Goal: Task Accomplishment & Management: Use online tool/utility

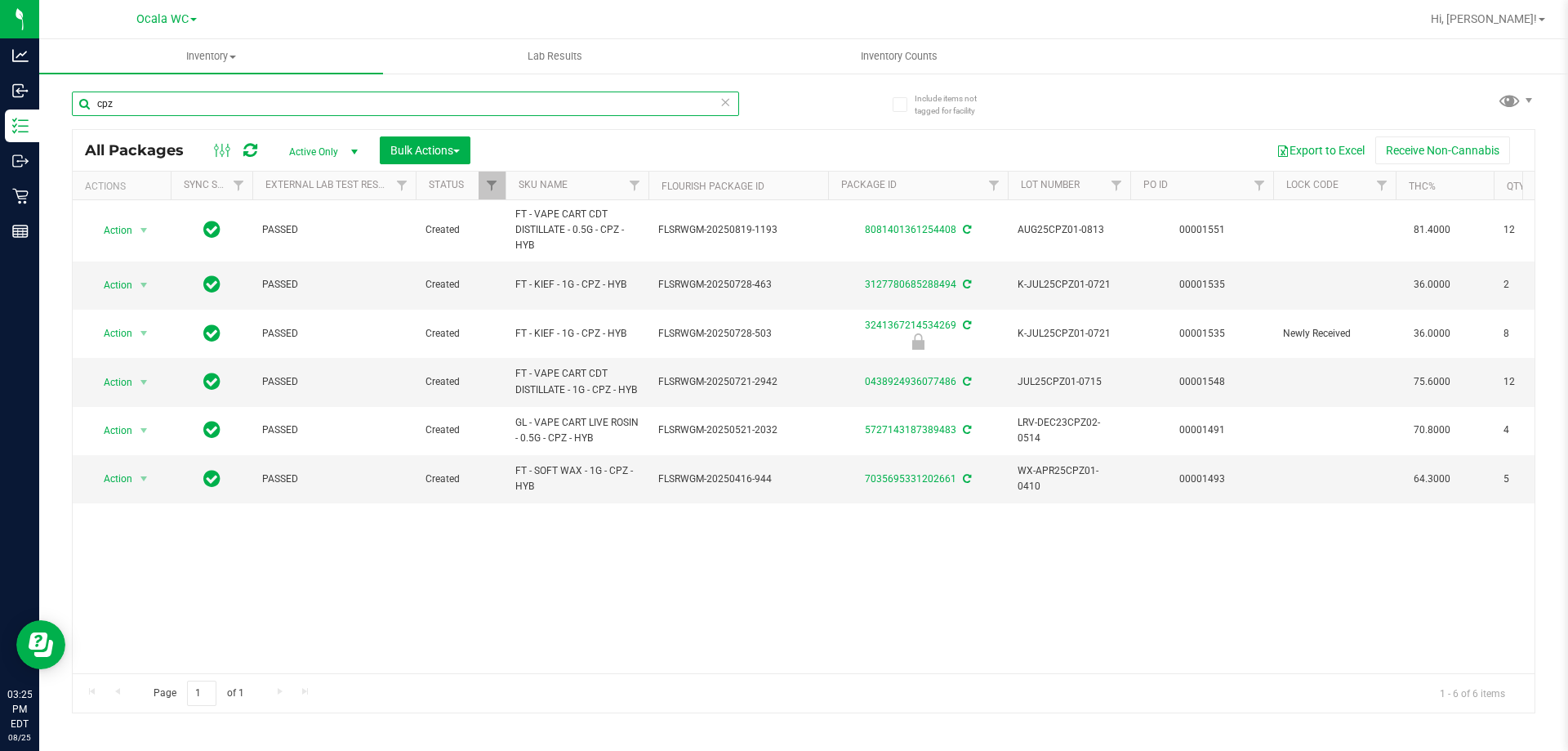
click at [265, 113] on input "cpz" at bounding box center [405, 103] width 668 height 24
type input "[CREDIT_CARD_NUMBER]"
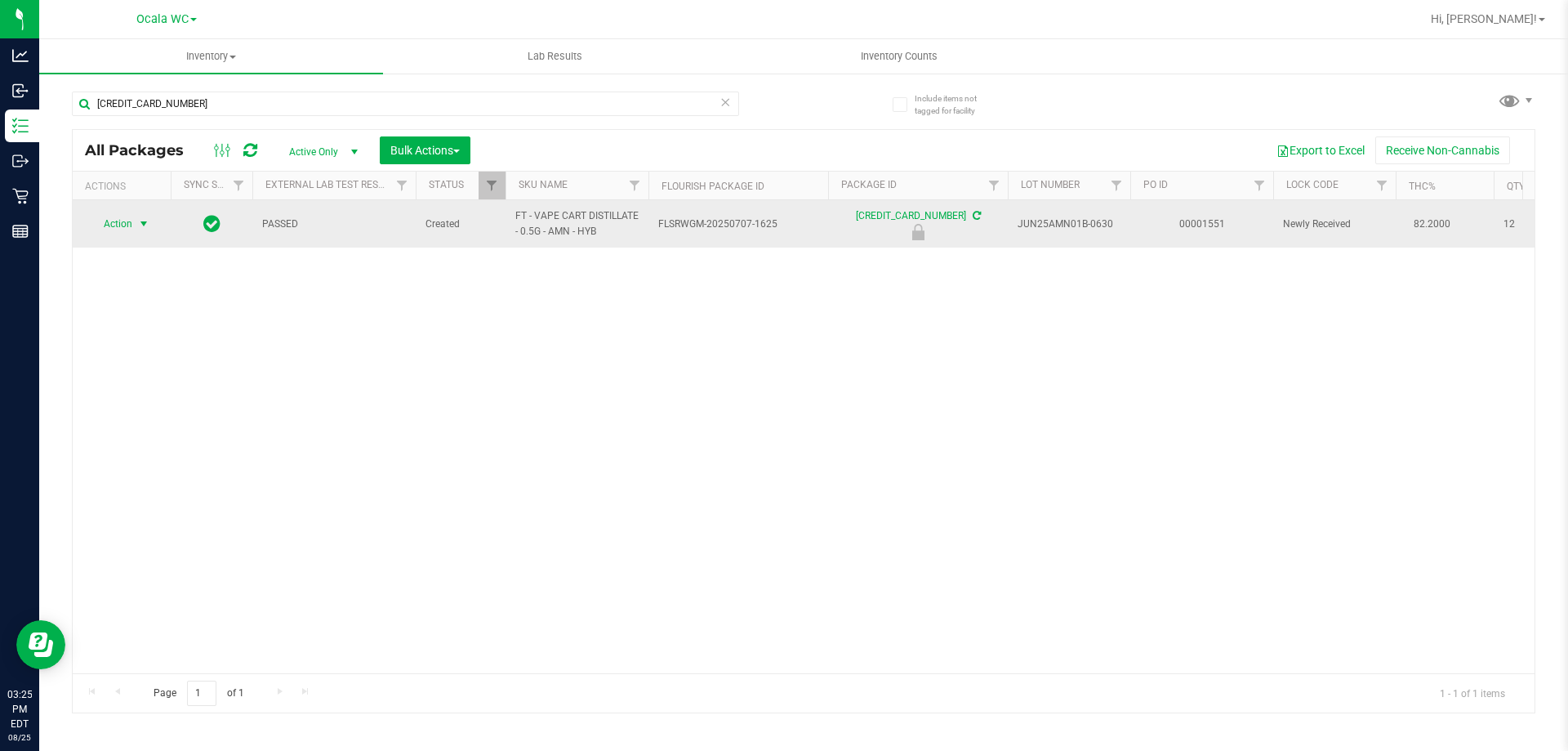
click at [142, 229] on span "select" at bounding box center [143, 223] width 13 height 13
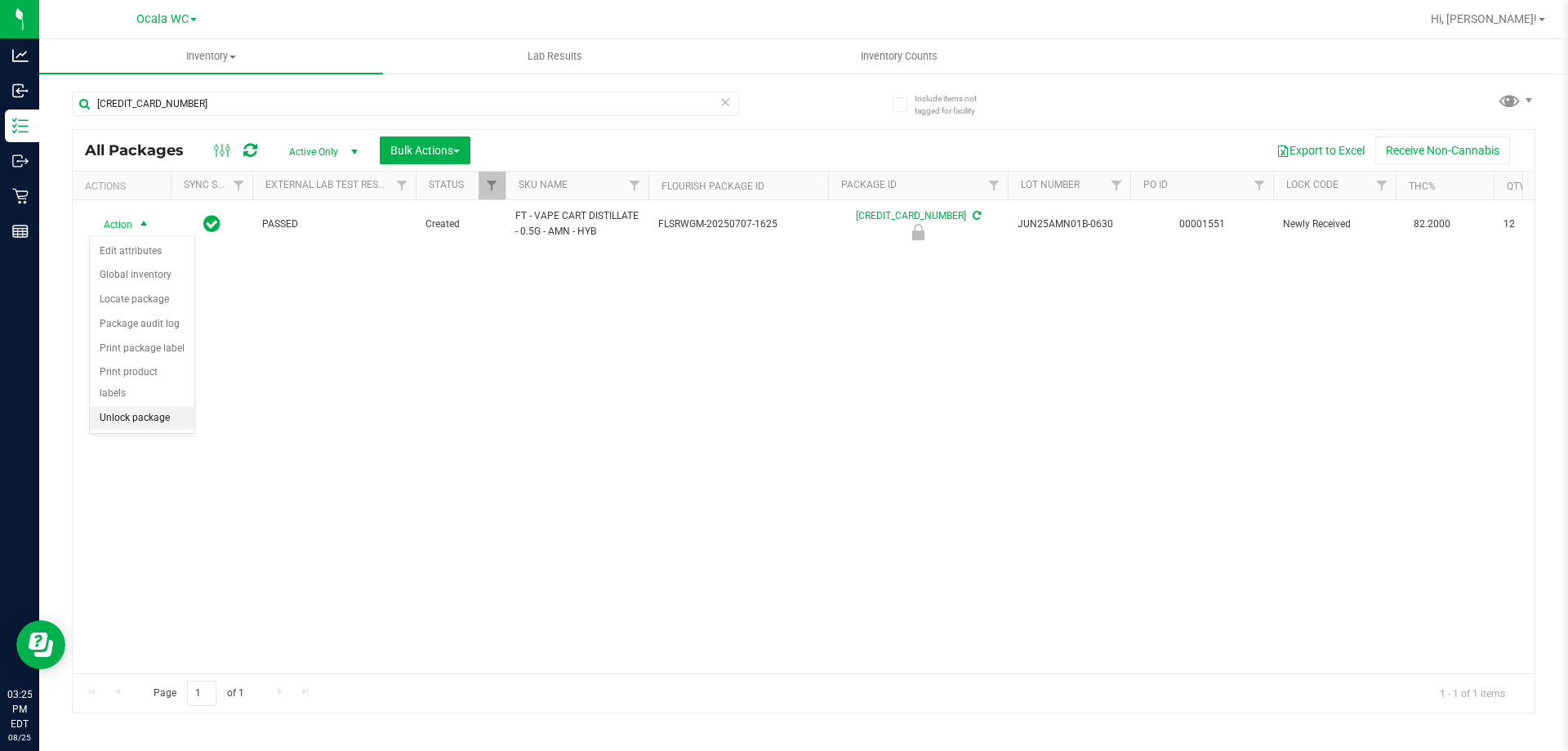
click at [118, 406] on li "Unlock package" at bounding box center [142, 418] width 105 height 24
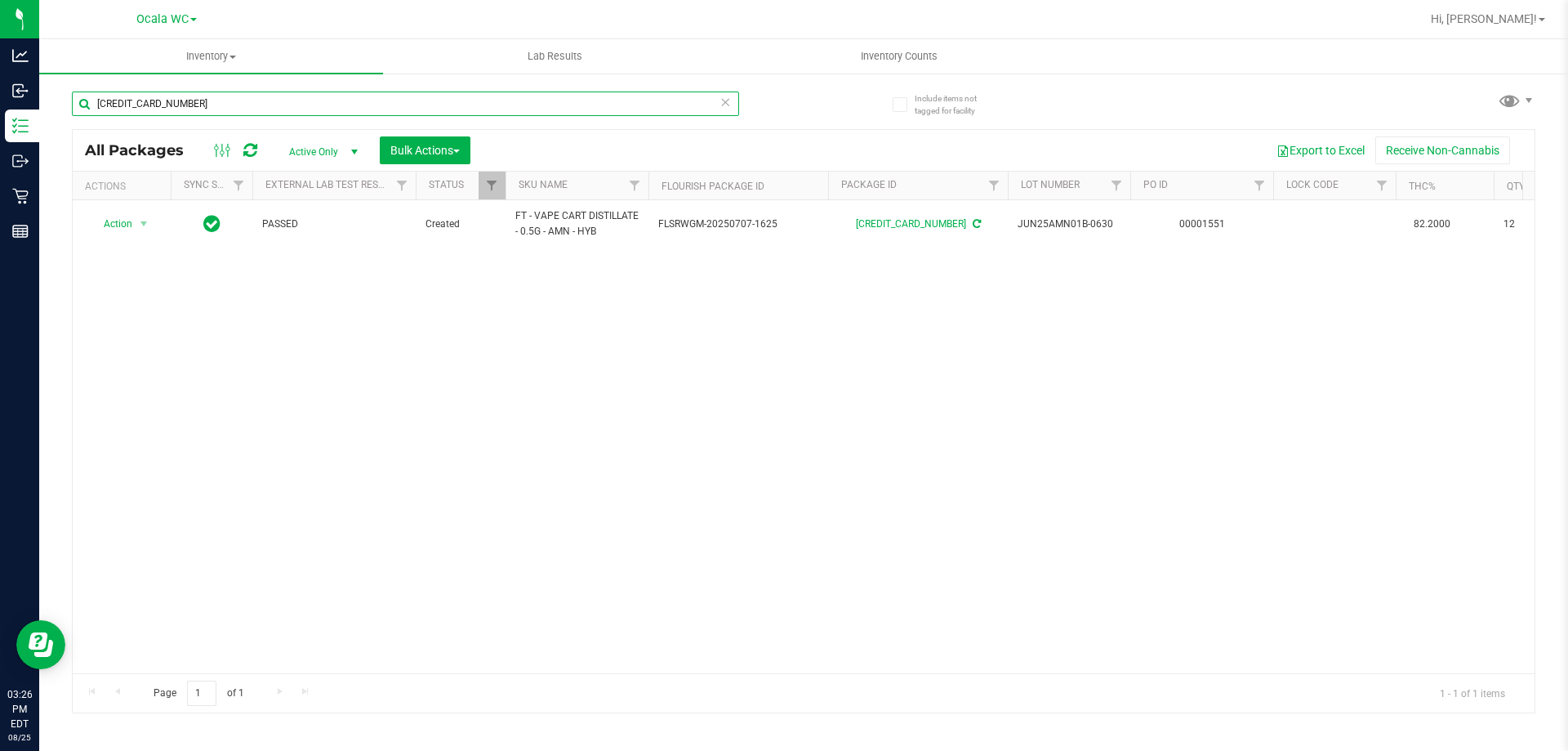
click at [207, 101] on input "[CREDIT_CARD_NUMBER]" at bounding box center [405, 103] width 668 height 24
type input "4701941848465611"
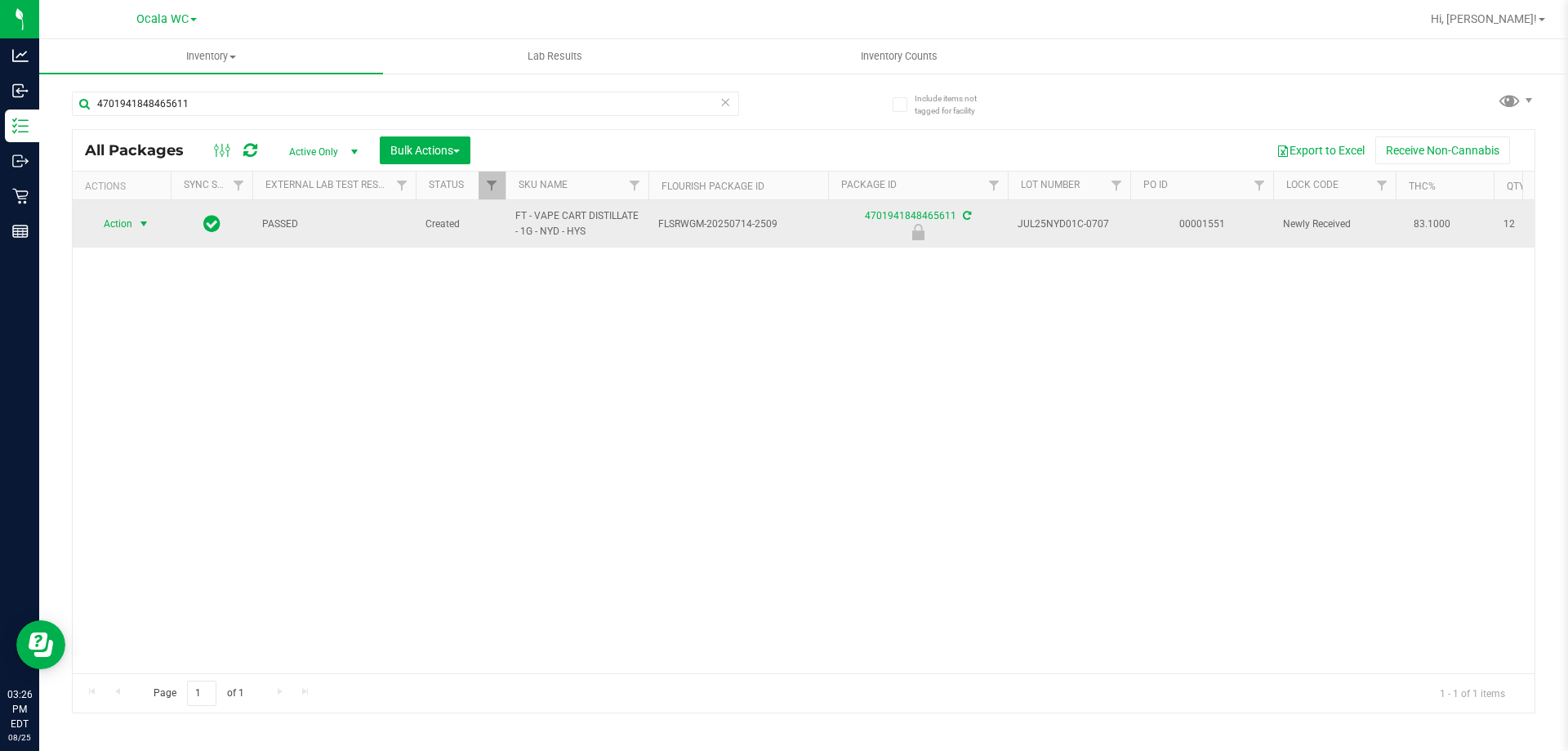
click at [134, 224] on span "select" at bounding box center [144, 223] width 21 height 23
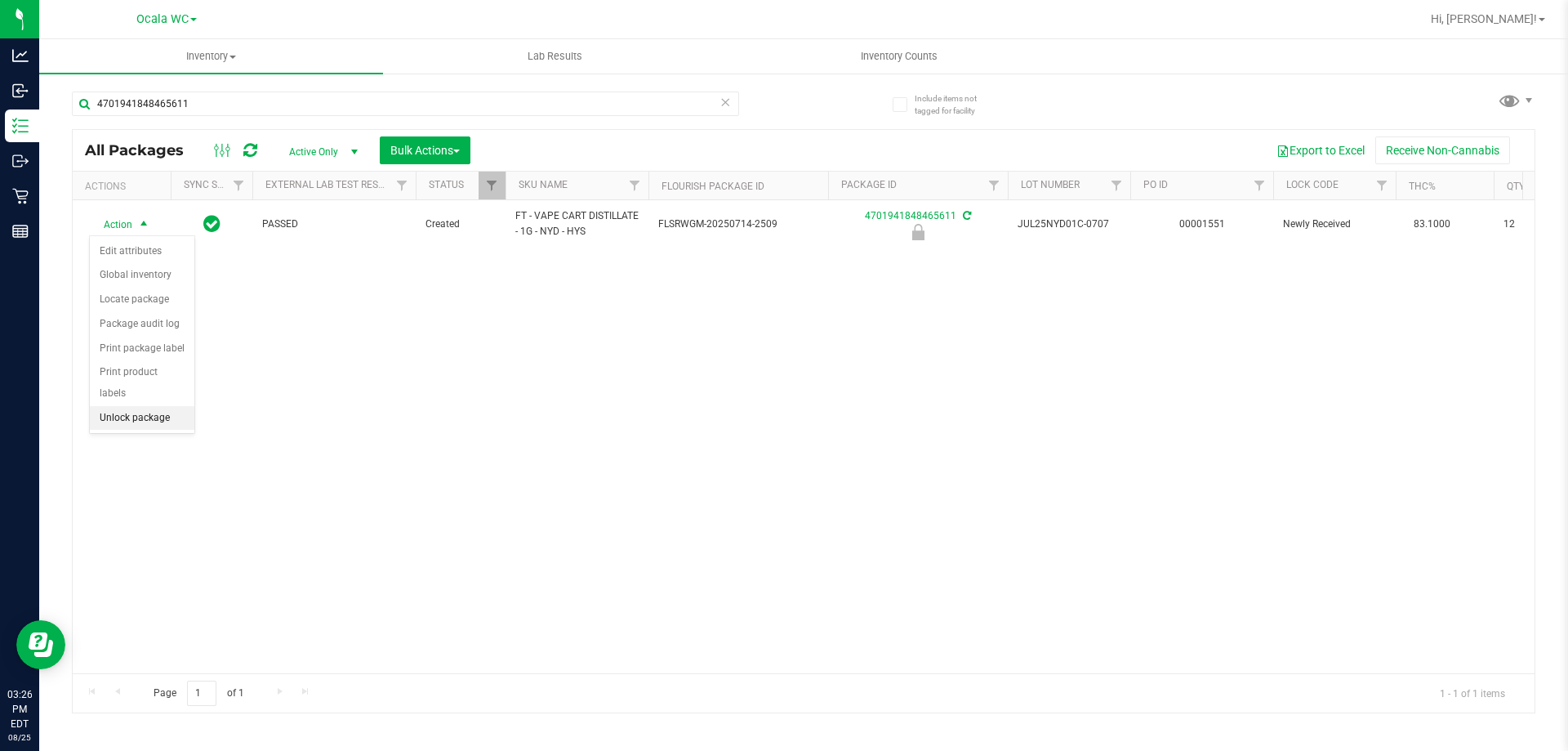
click at [122, 406] on li "Unlock package" at bounding box center [142, 418] width 105 height 24
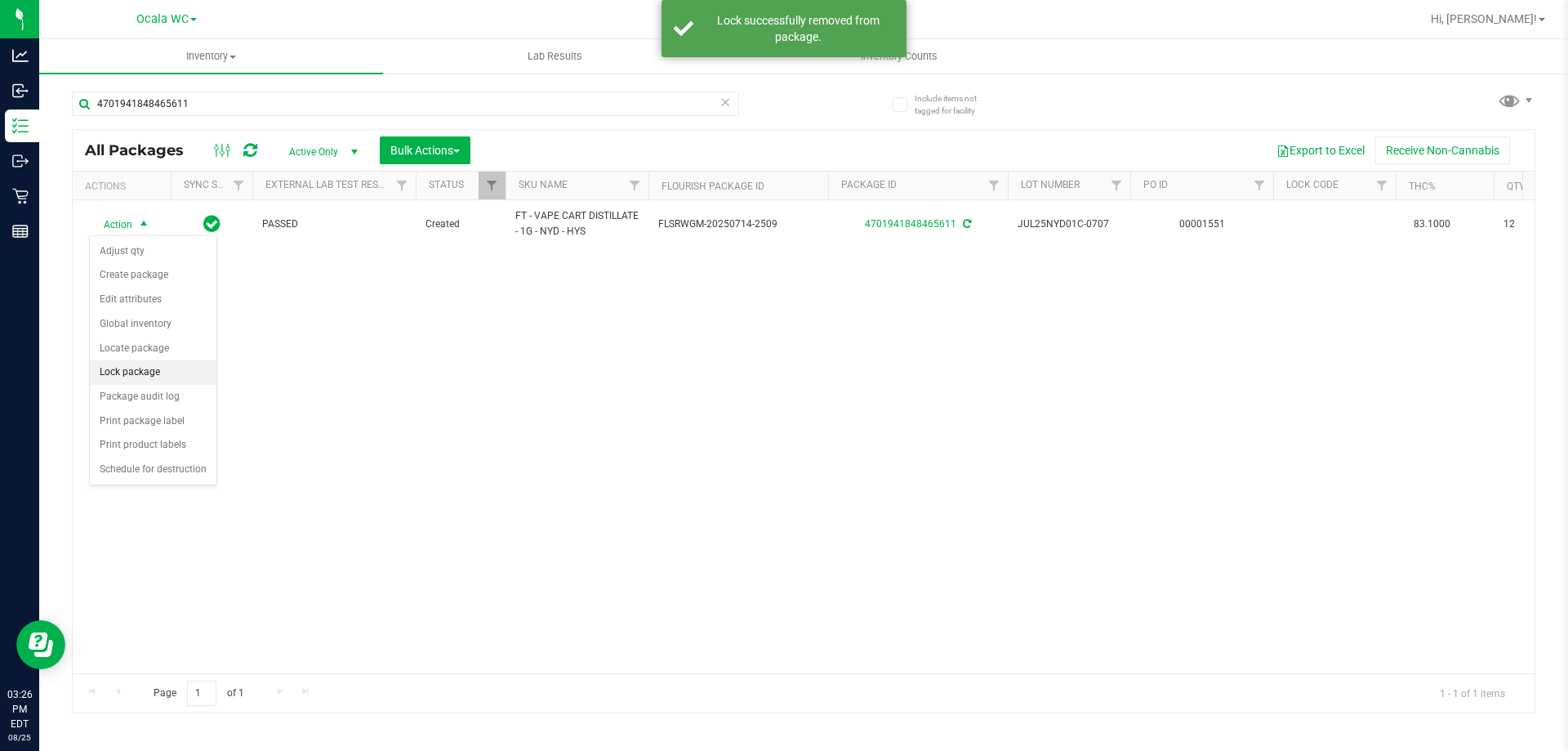
click at [166, 369] on li "Lock package" at bounding box center [153, 372] width 126 height 24
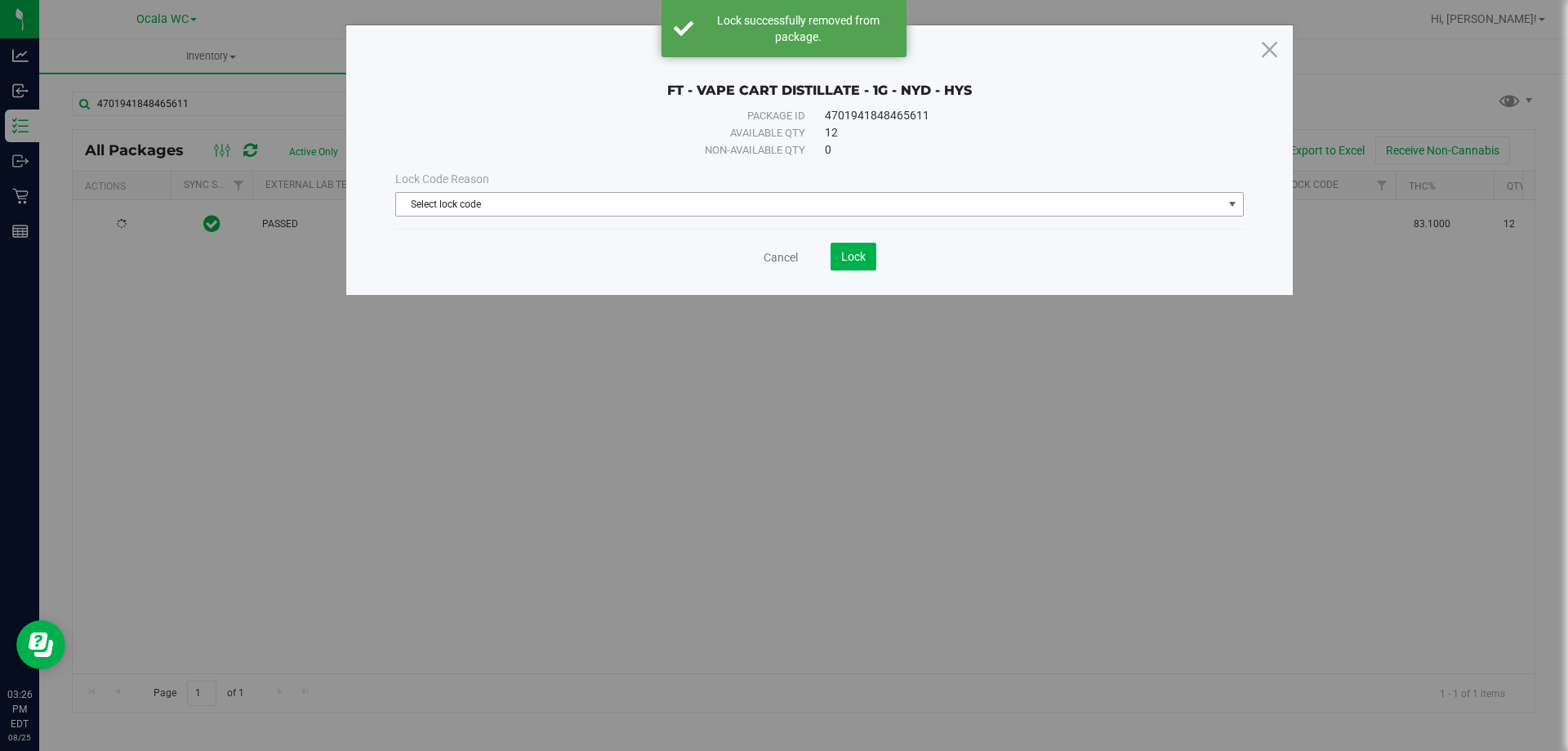
click at [647, 211] on span "Select lock code" at bounding box center [809, 204] width 826 height 23
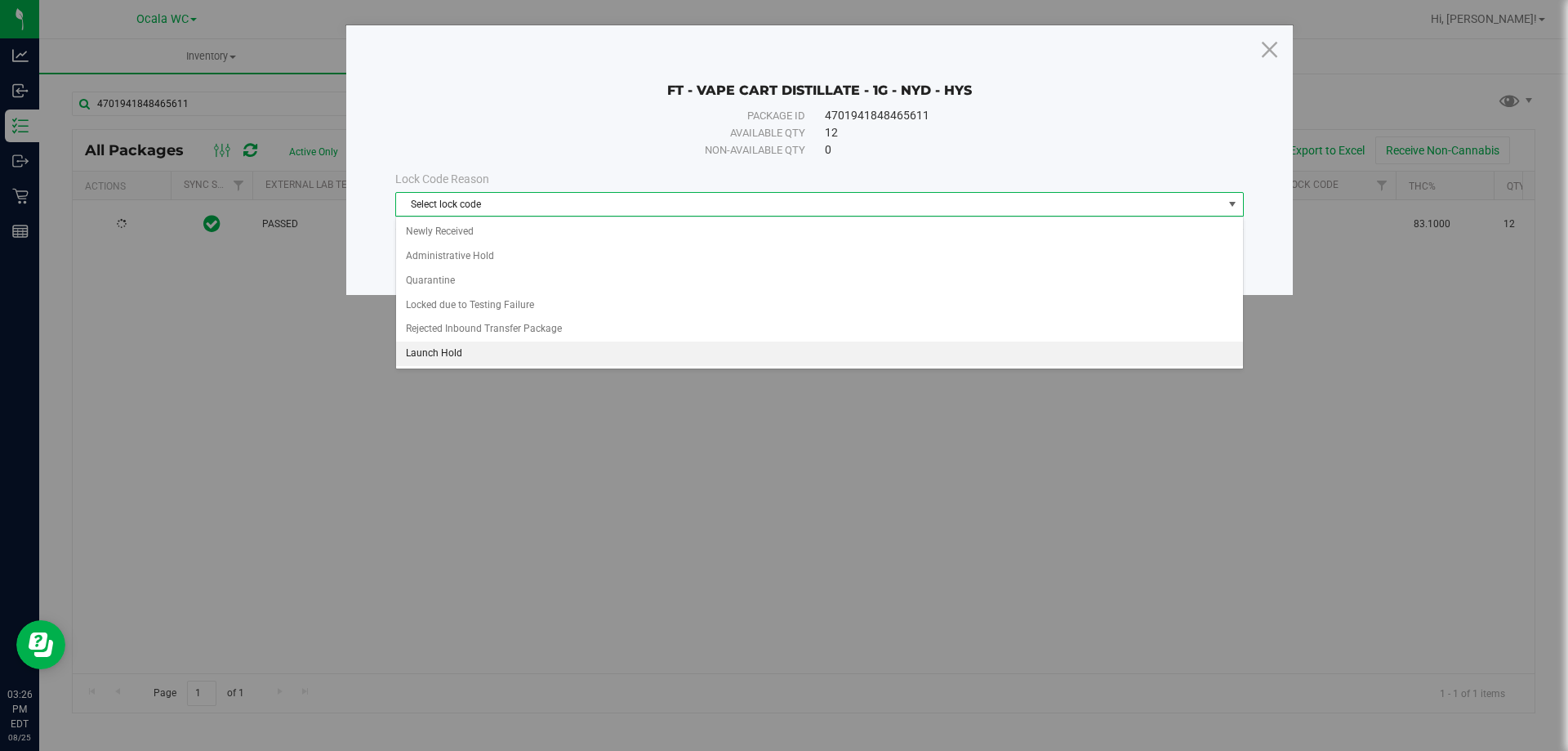
click at [453, 351] on li "Launch Hold" at bounding box center [819, 353] width 847 height 24
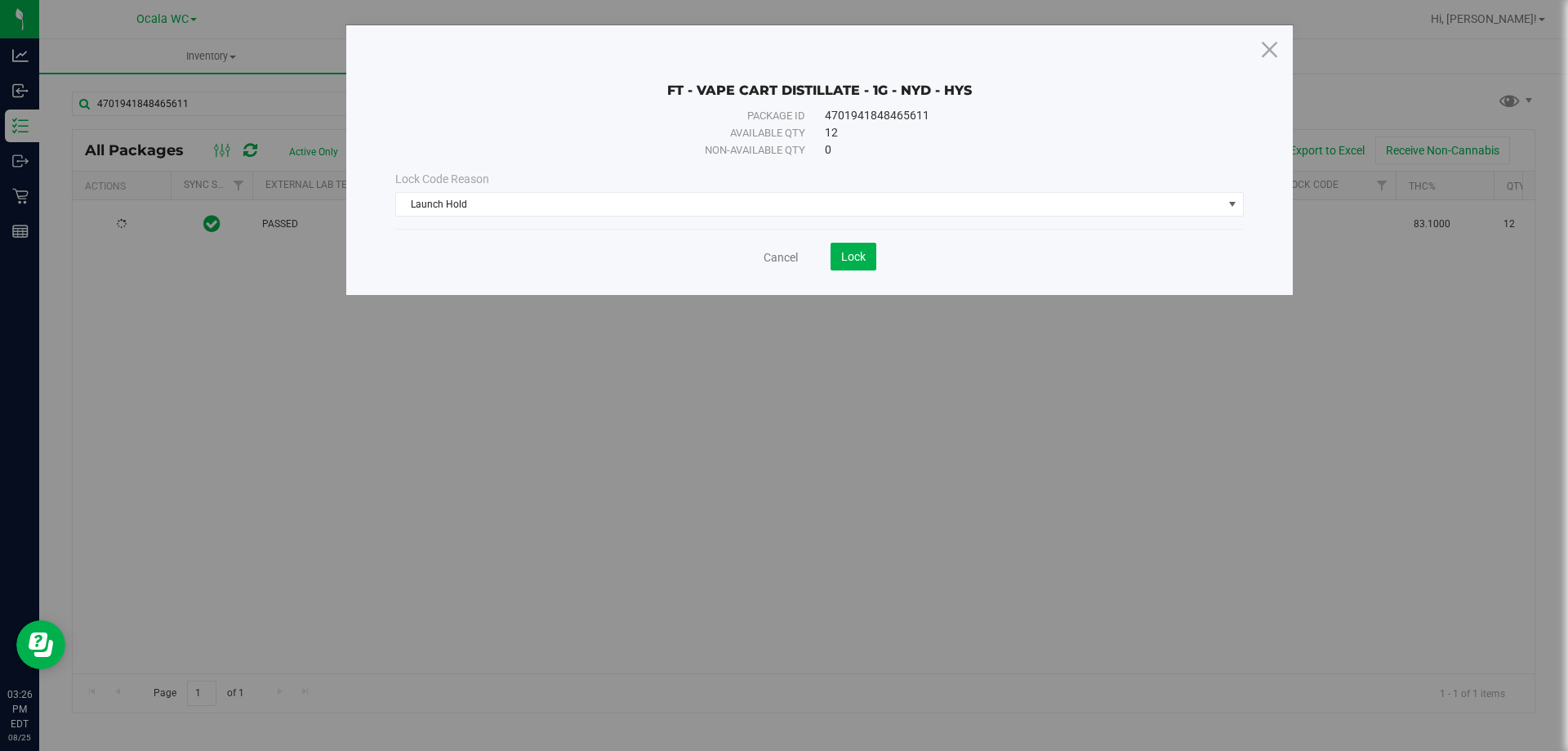
click at [834, 272] on div "FT - VAPE CART DISTILLATE - 1G - NYD - HYS Package ID 4701941848465611 Availabl…" at bounding box center [819, 160] width 946 height 269
click at [840, 263] on button "Lock" at bounding box center [853, 257] width 46 height 27
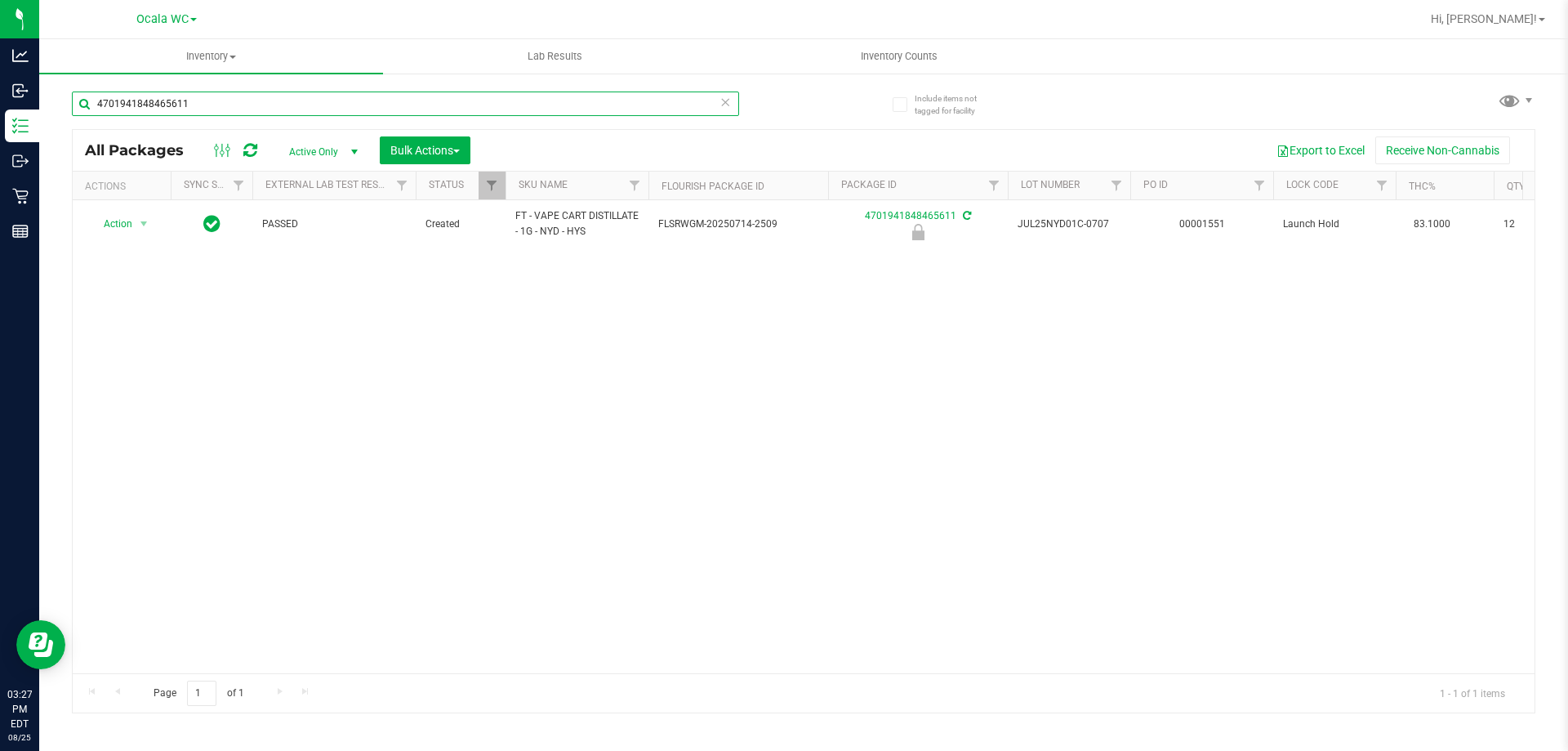
click at [340, 95] on input "4701941848465611" at bounding box center [405, 103] width 668 height 24
type input "7026410745021587"
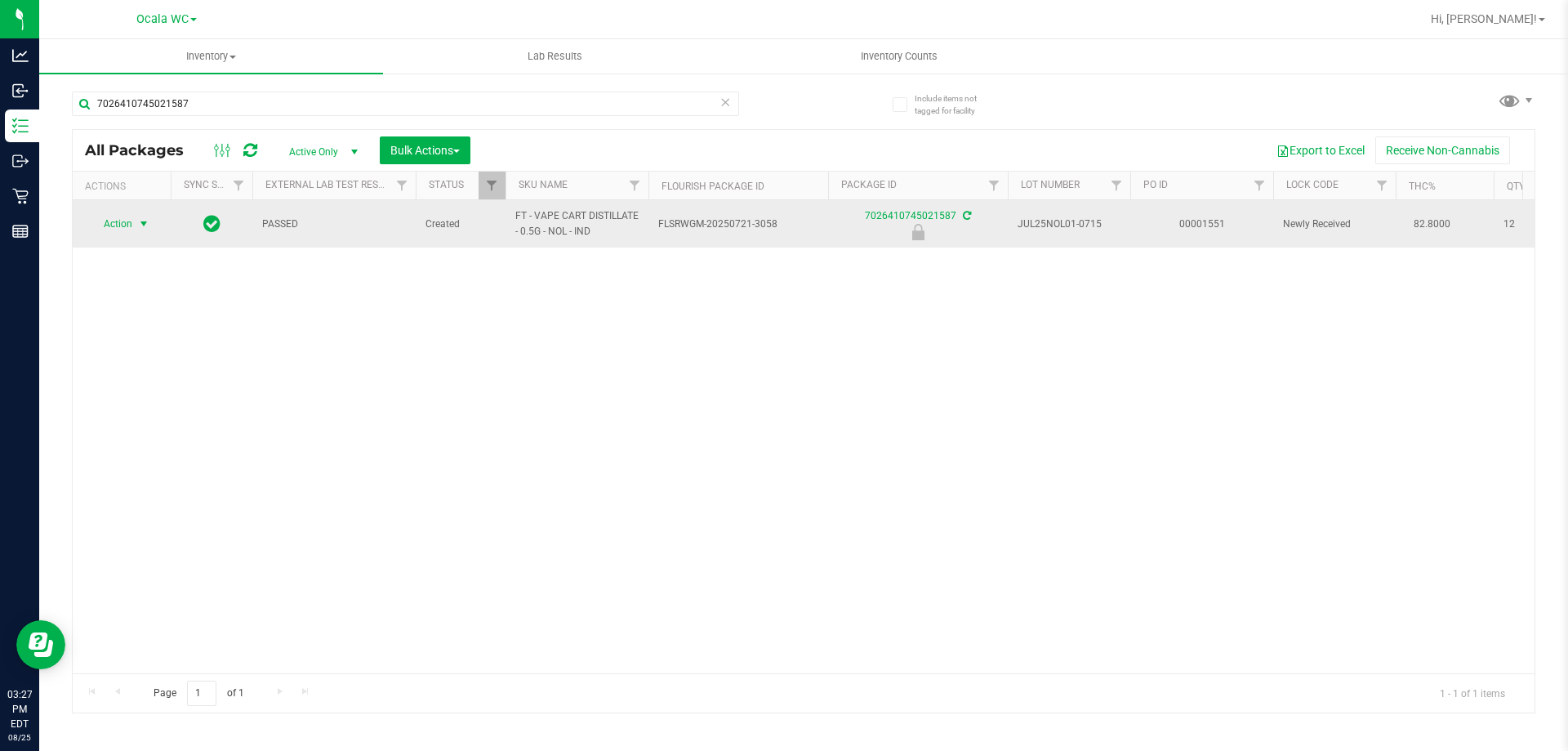
click at [127, 230] on span "Action" at bounding box center [111, 223] width 44 height 23
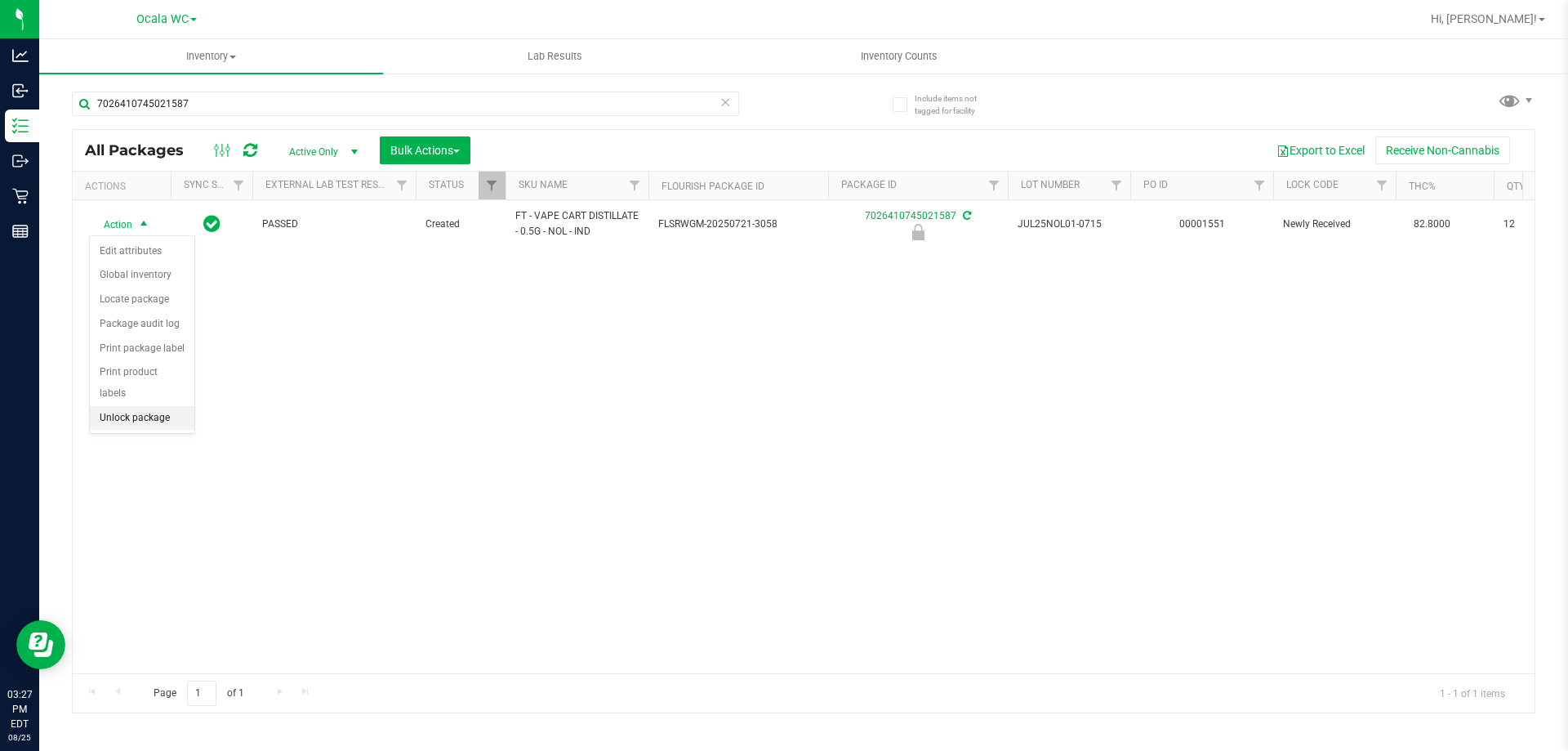
click at [136, 406] on li "Unlock package" at bounding box center [142, 418] width 105 height 24
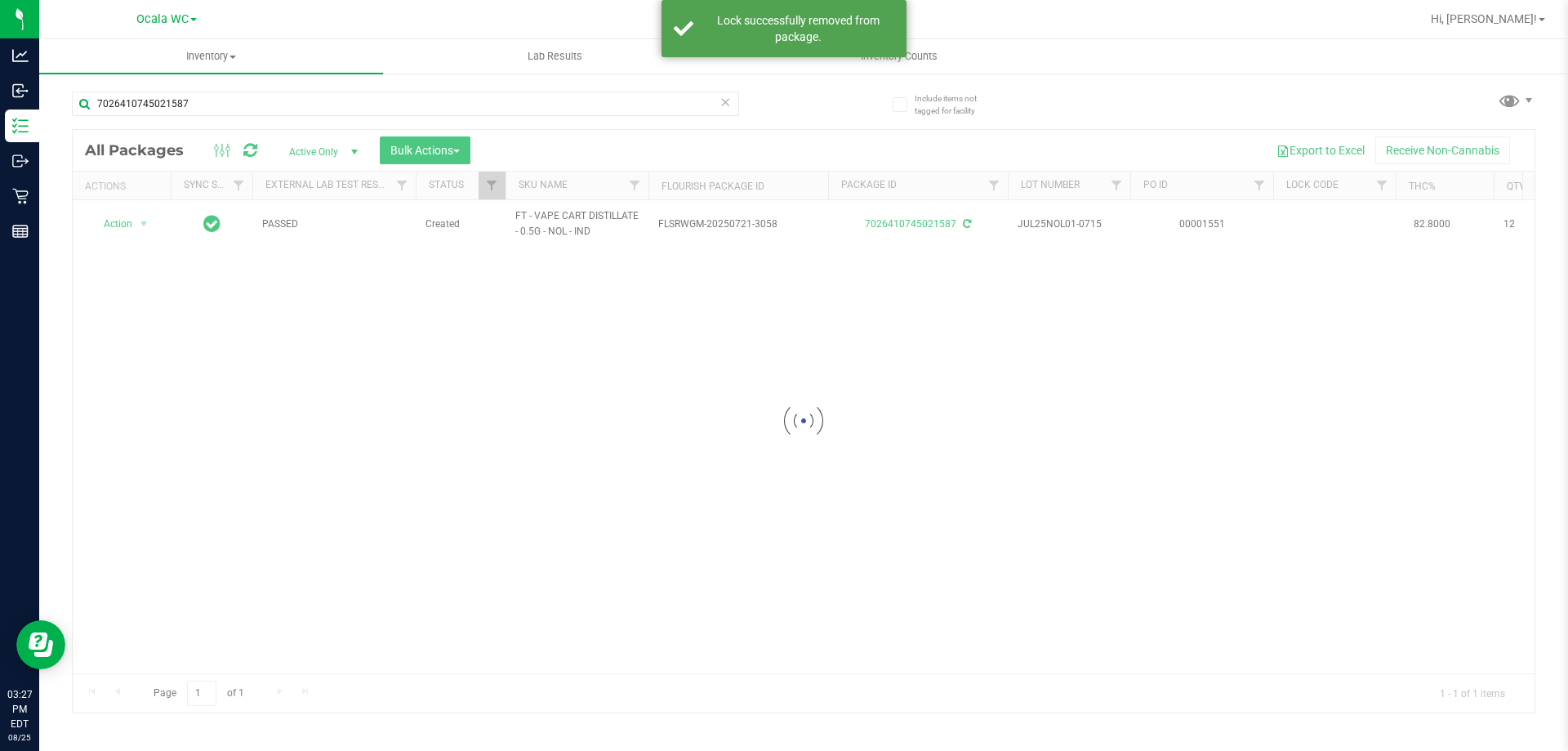
click at [150, 227] on div at bounding box center [804, 421] width 1462 height 583
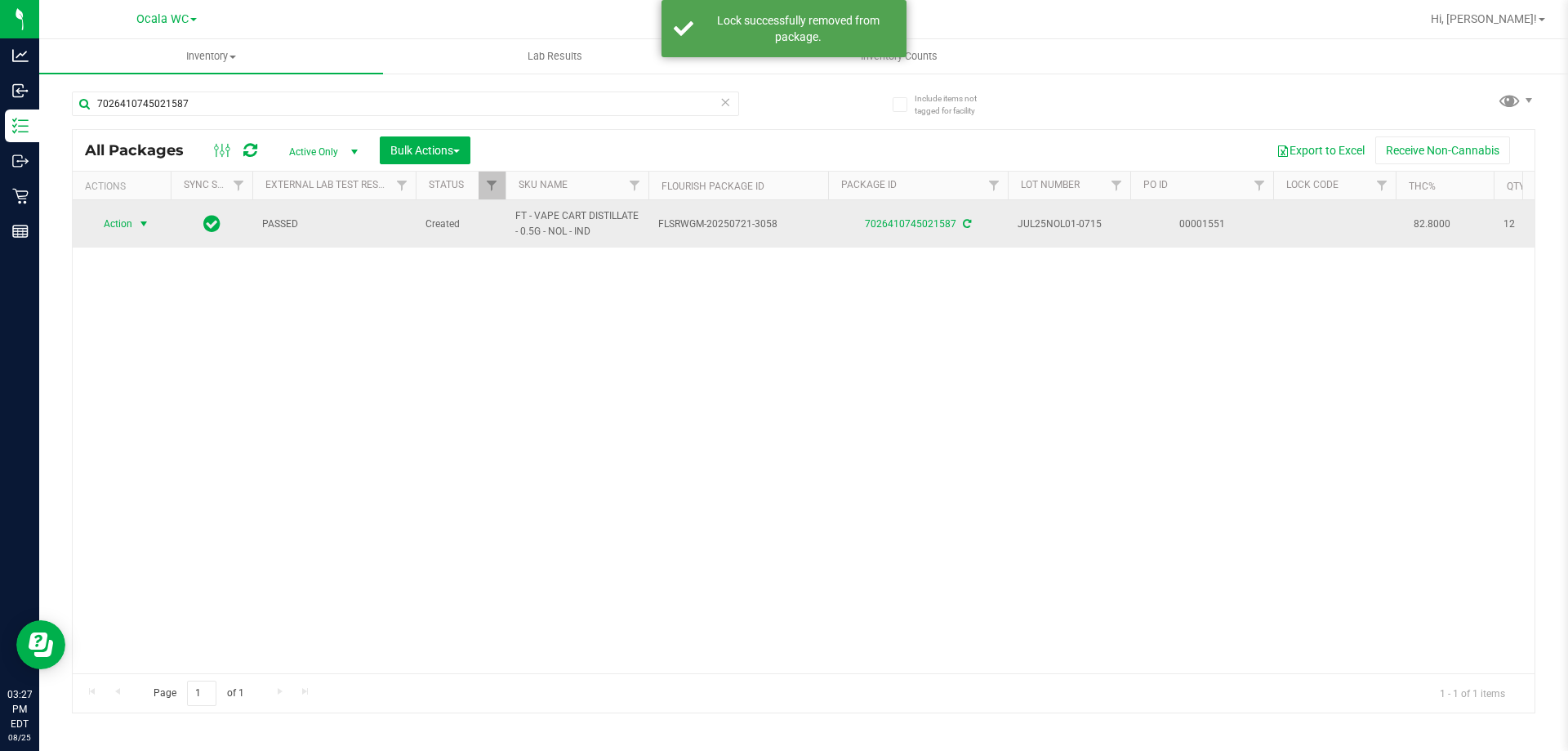
click at [138, 222] on span "select" at bounding box center [143, 223] width 13 height 13
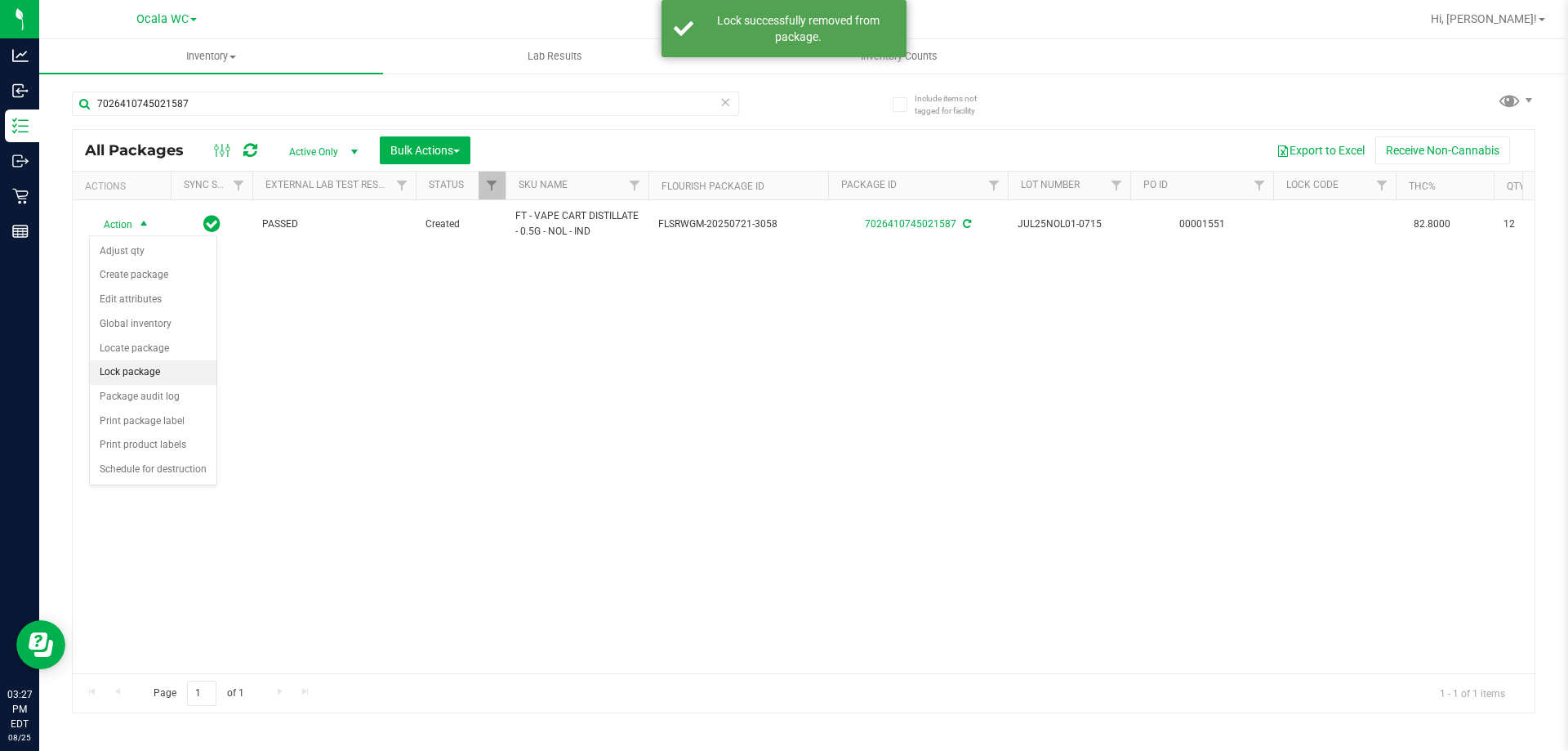
click at [136, 373] on li "Lock package" at bounding box center [153, 372] width 126 height 24
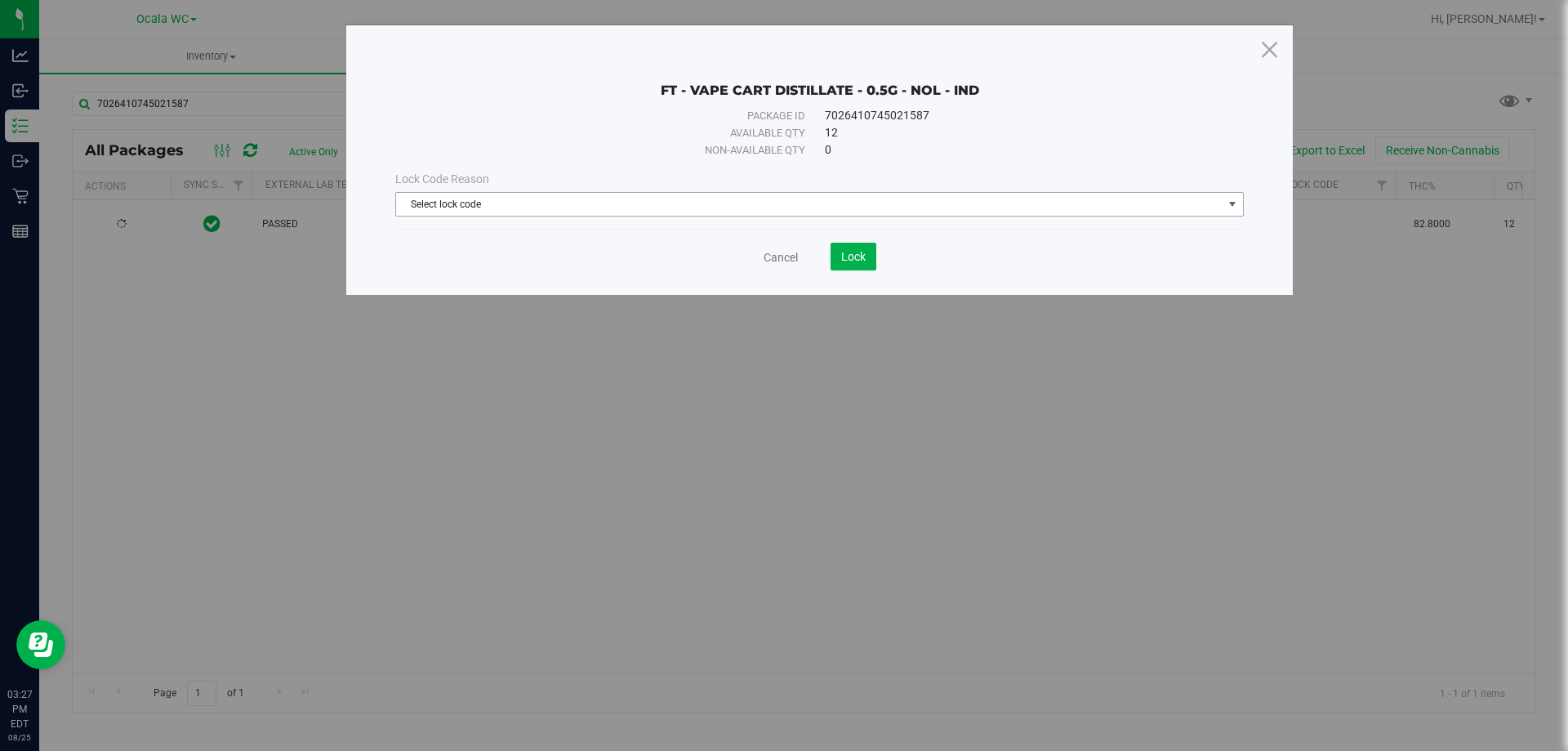
click at [460, 213] on span "Select lock code" at bounding box center [809, 204] width 826 height 23
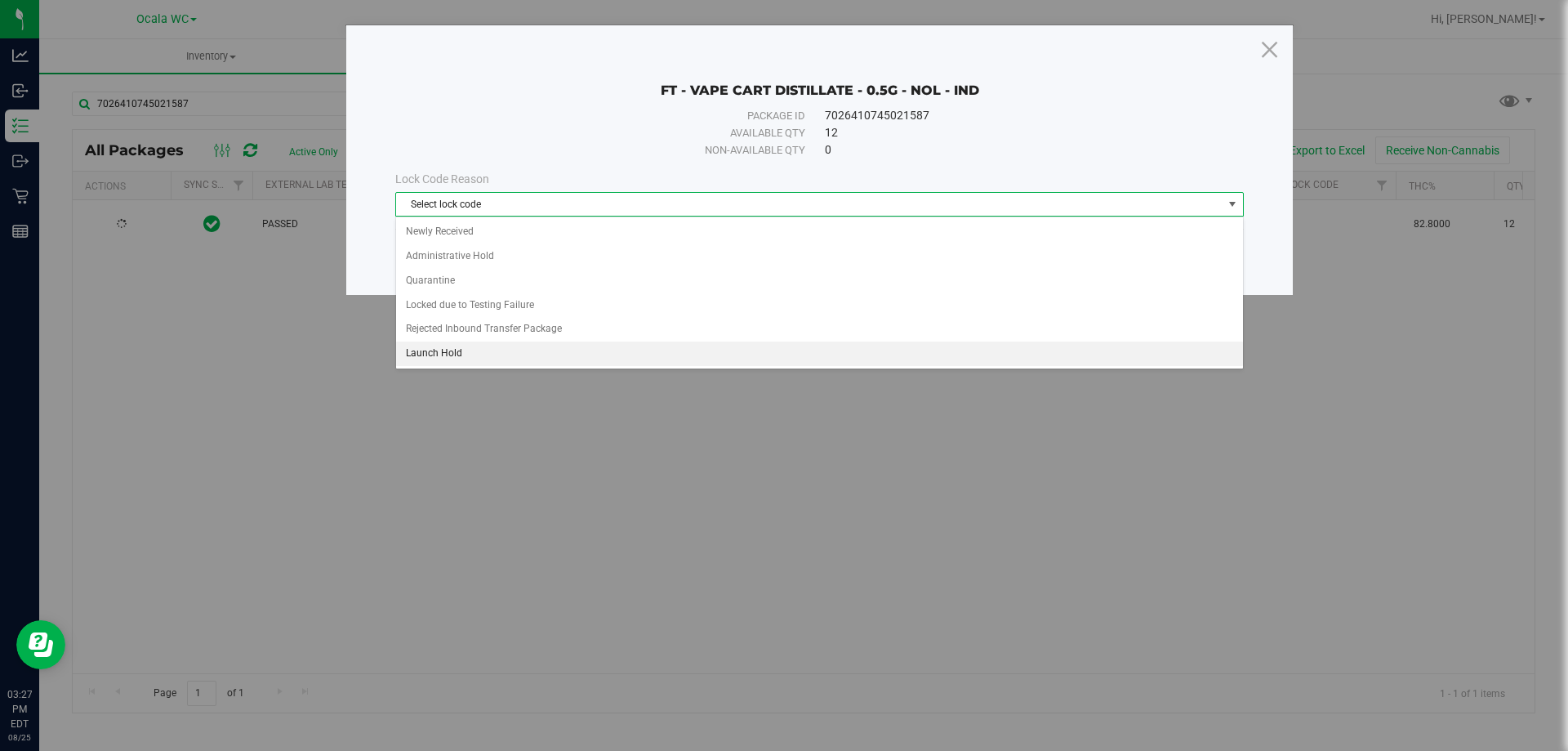
click at [450, 352] on li "Launch Hold" at bounding box center [819, 353] width 847 height 24
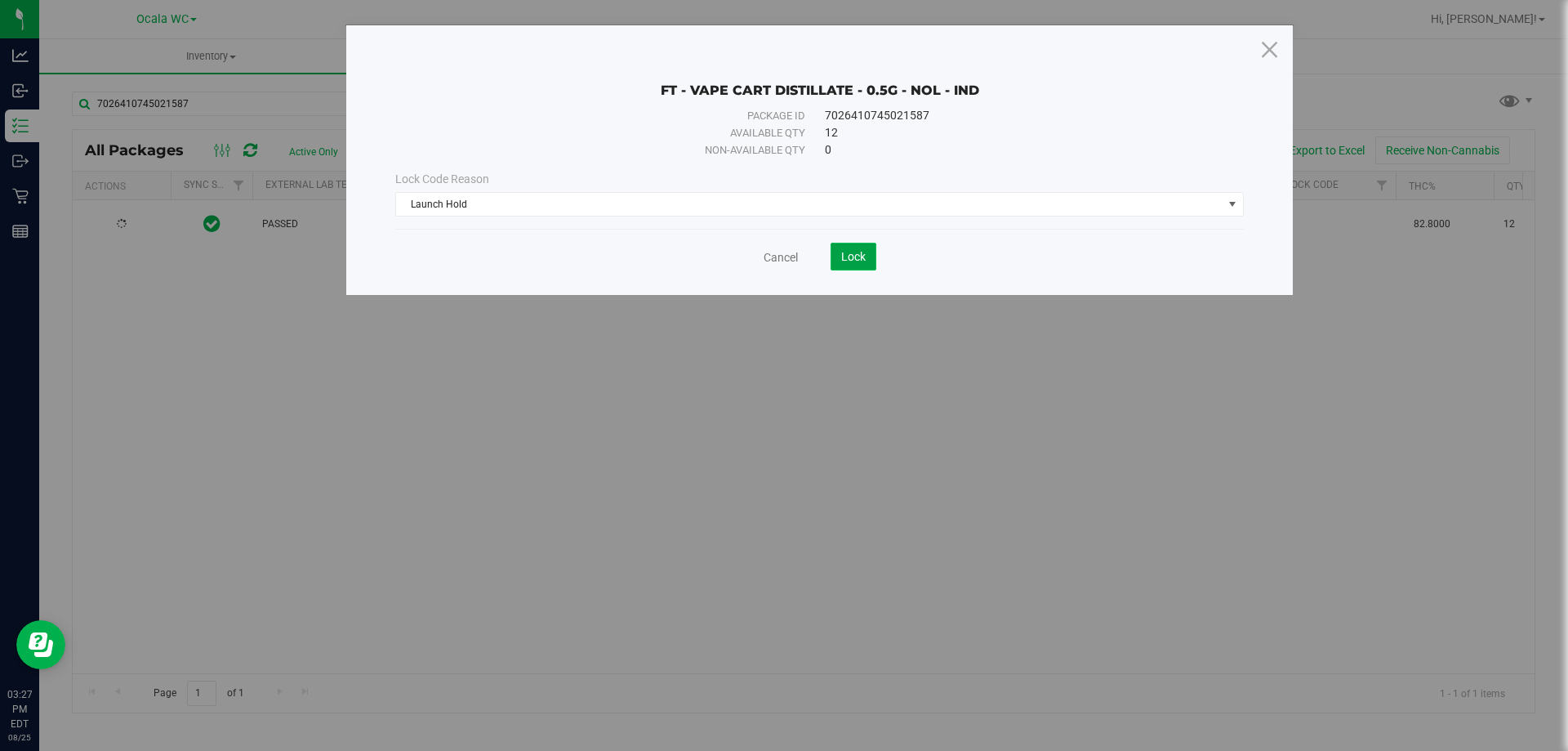
click at [855, 255] on span "Lock" at bounding box center [853, 256] width 24 height 13
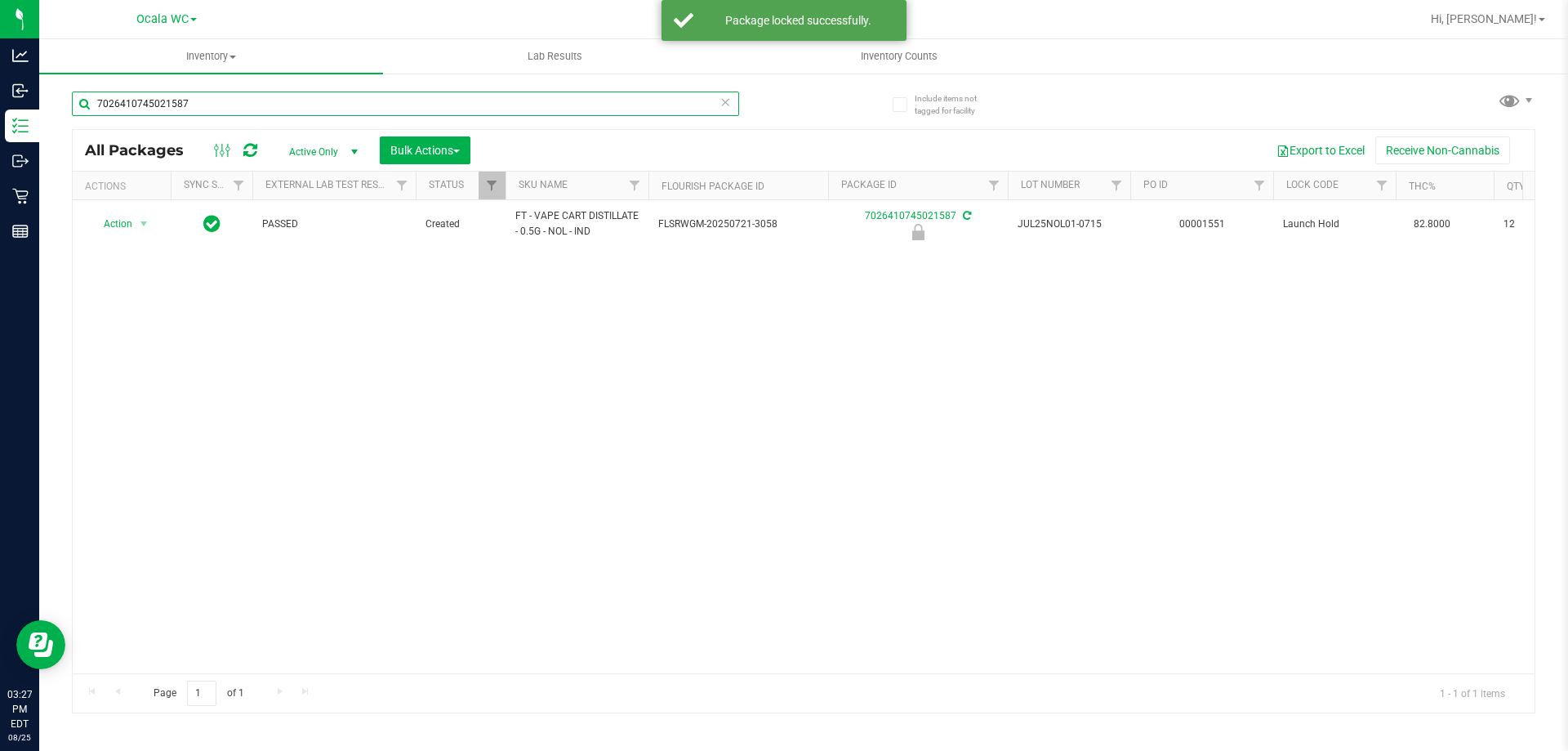
click at [293, 111] on input "7026410745021587" at bounding box center [405, 103] width 668 height 24
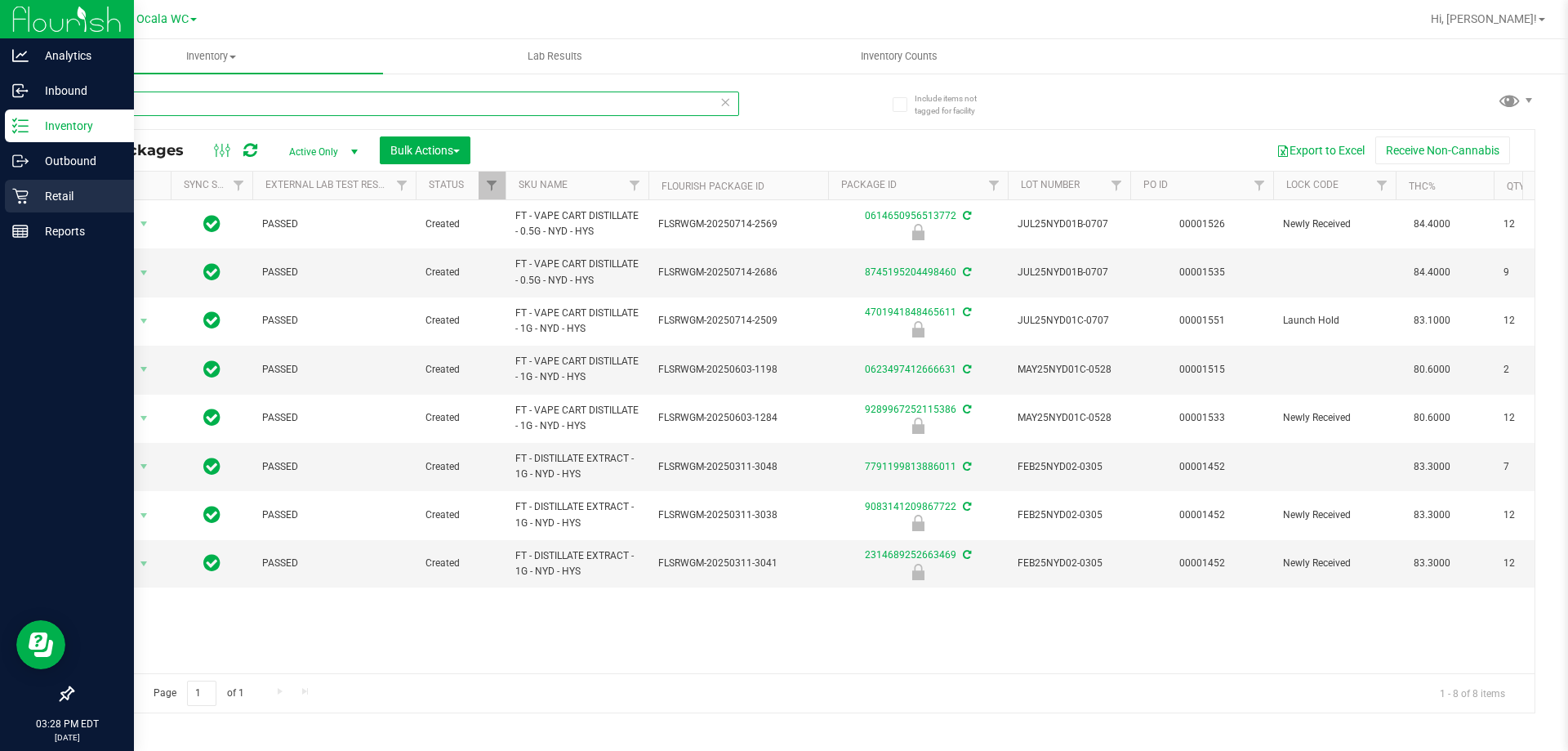
type input "nyd"
click at [27, 209] on div "Retail" at bounding box center [69, 196] width 129 height 32
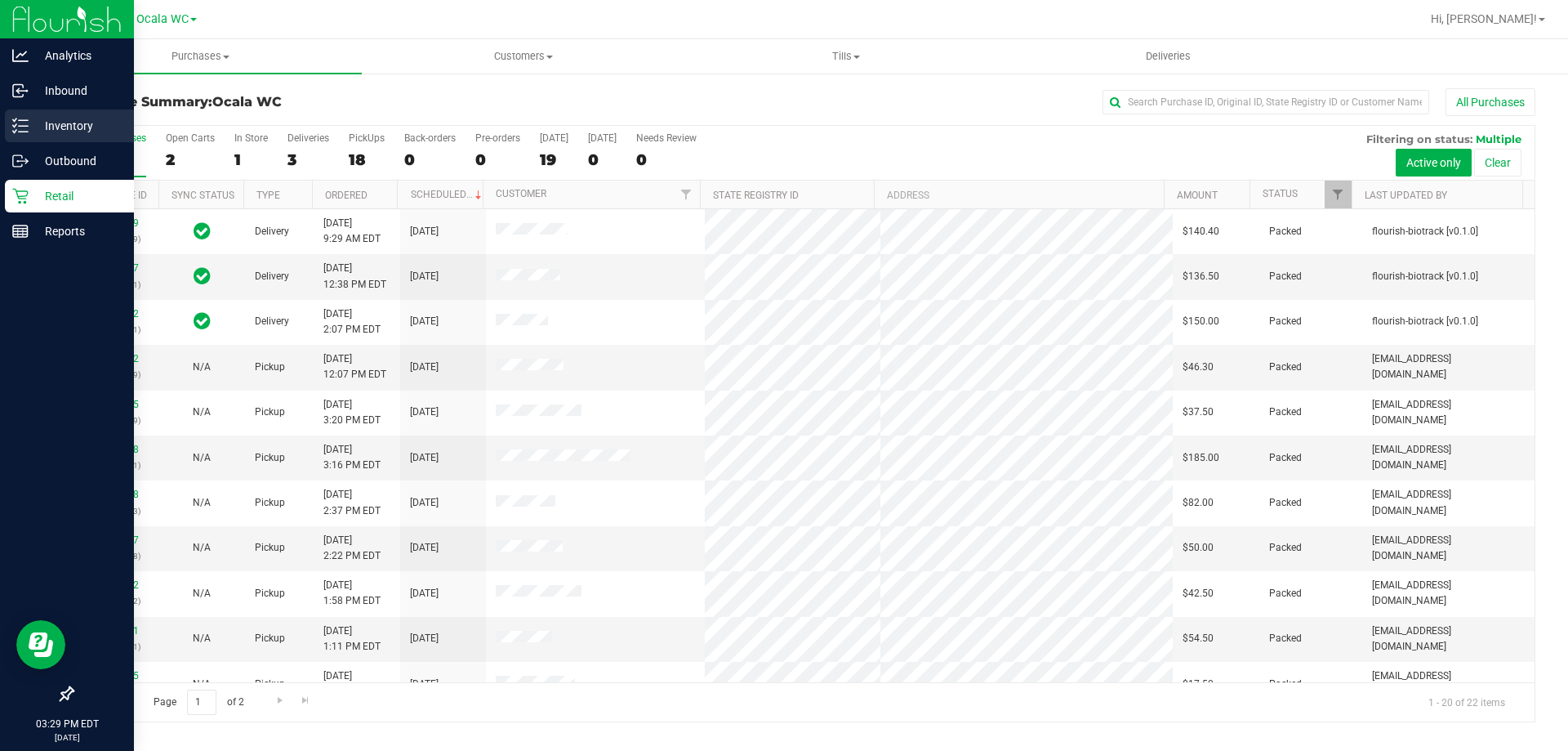
click at [57, 137] on div "Inventory" at bounding box center [69, 125] width 129 height 32
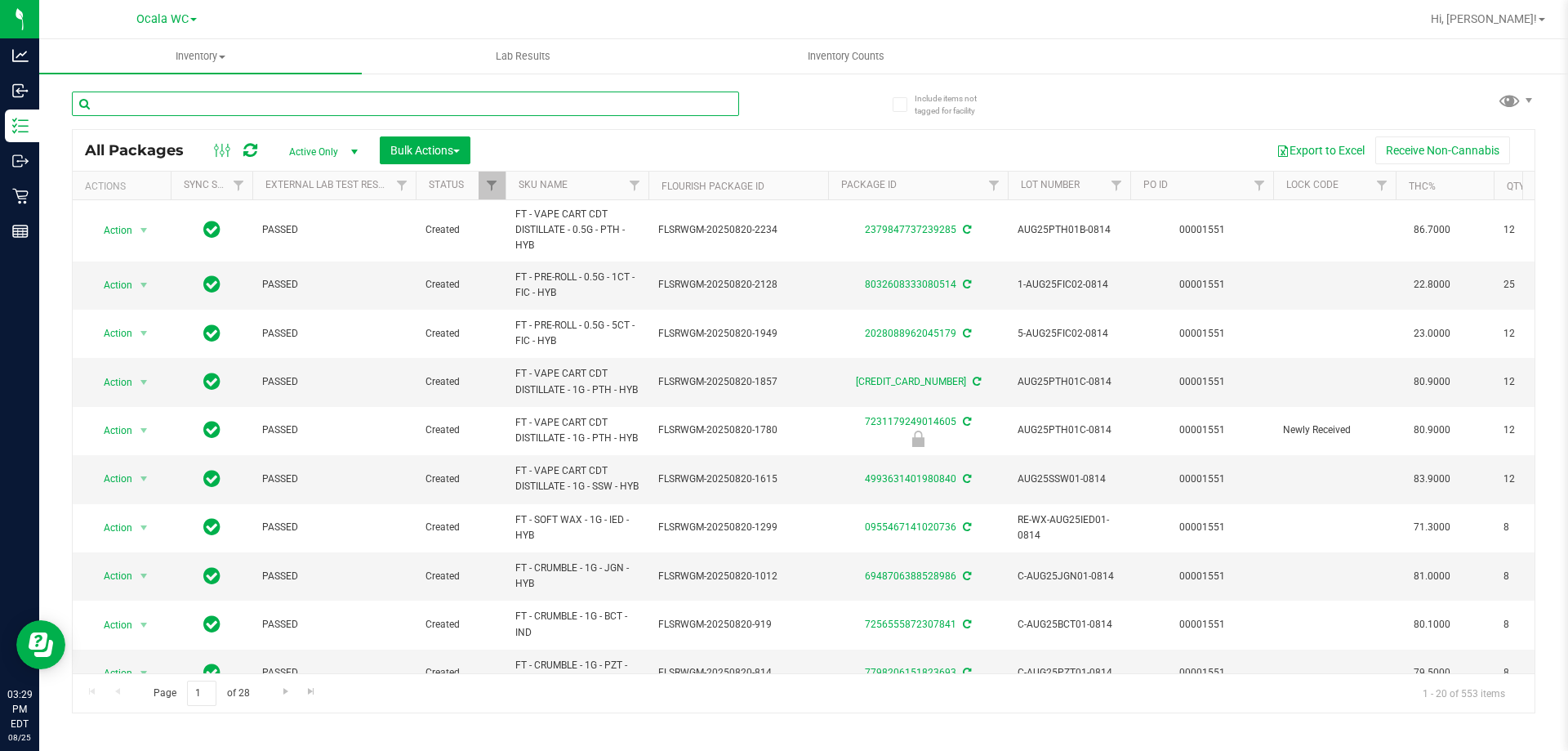
click at [268, 106] on input "text" at bounding box center [405, 103] width 668 height 24
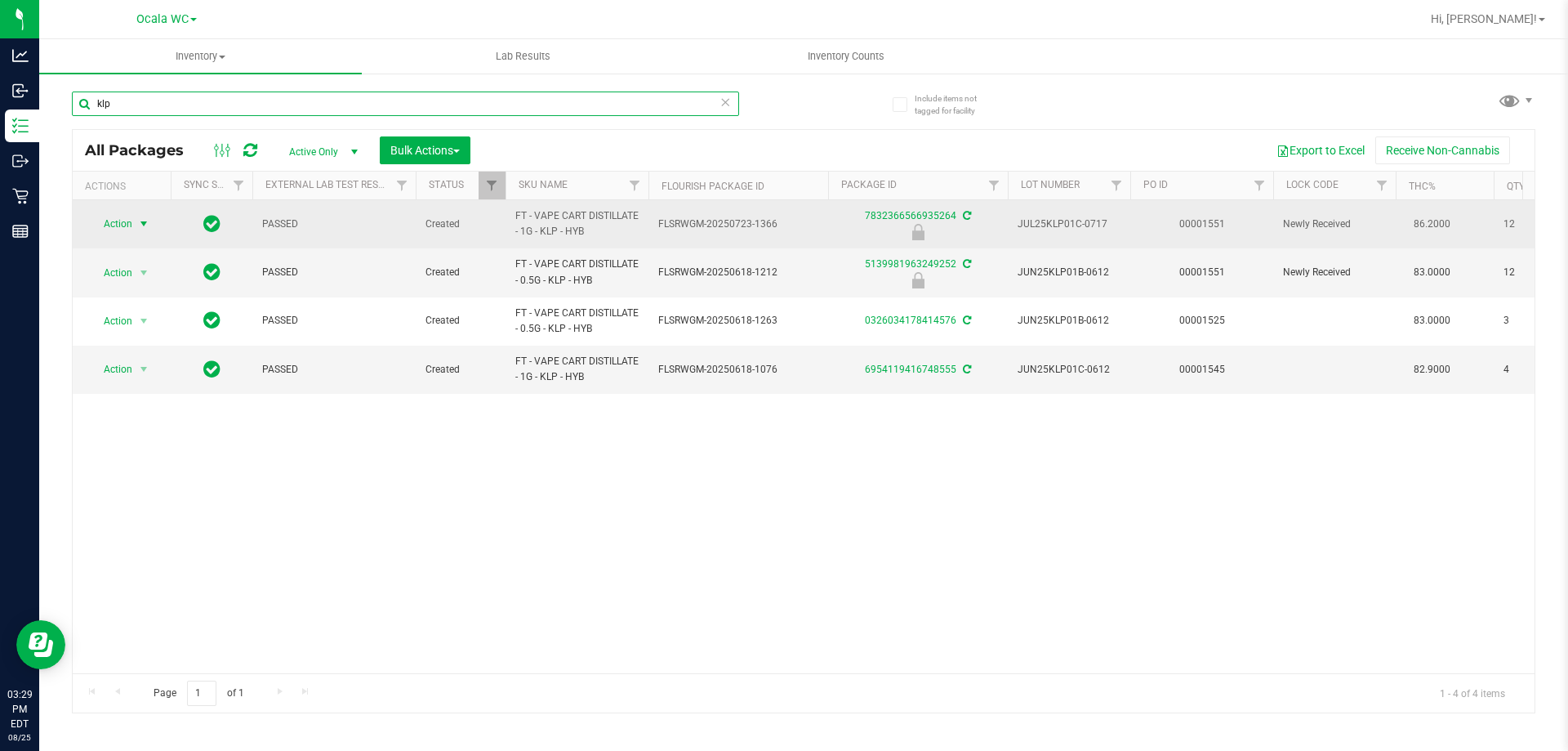
type input "klp"
click at [128, 223] on span "Action" at bounding box center [111, 223] width 44 height 23
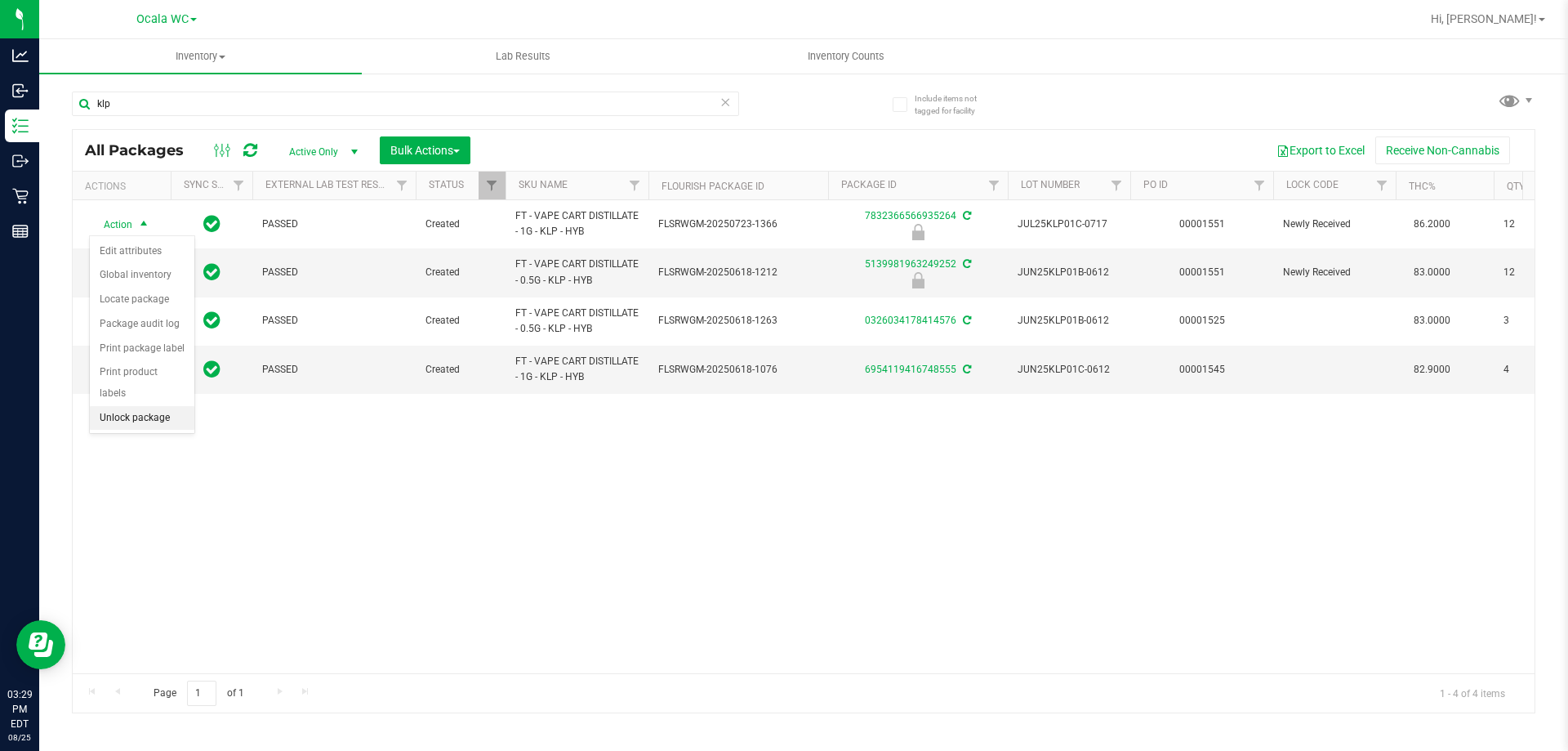
click at [134, 406] on li "Unlock package" at bounding box center [142, 418] width 105 height 24
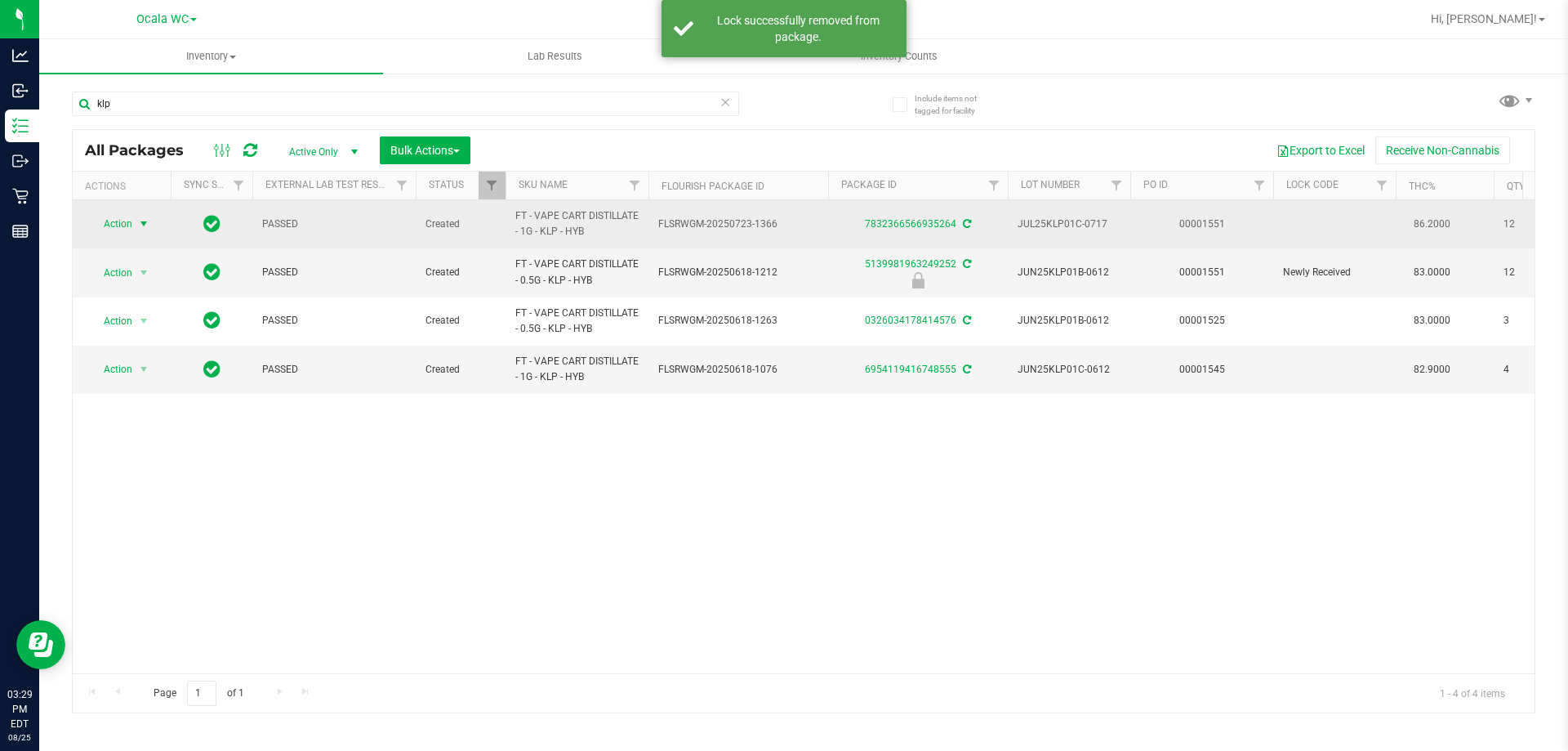
click at [130, 216] on span "Action" at bounding box center [111, 223] width 44 height 23
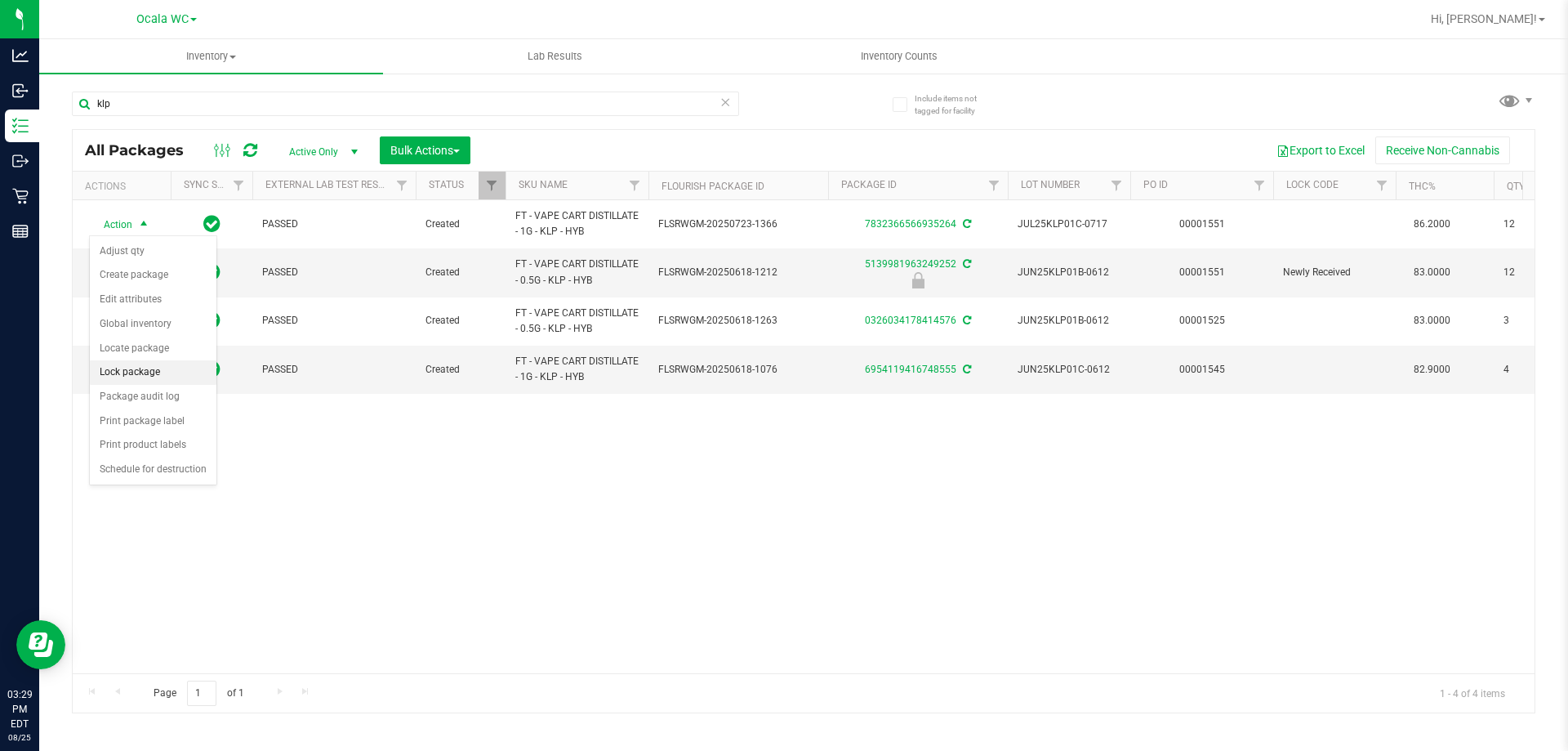
click at [161, 372] on li "Lock package" at bounding box center [153, 372] width 126 height 24
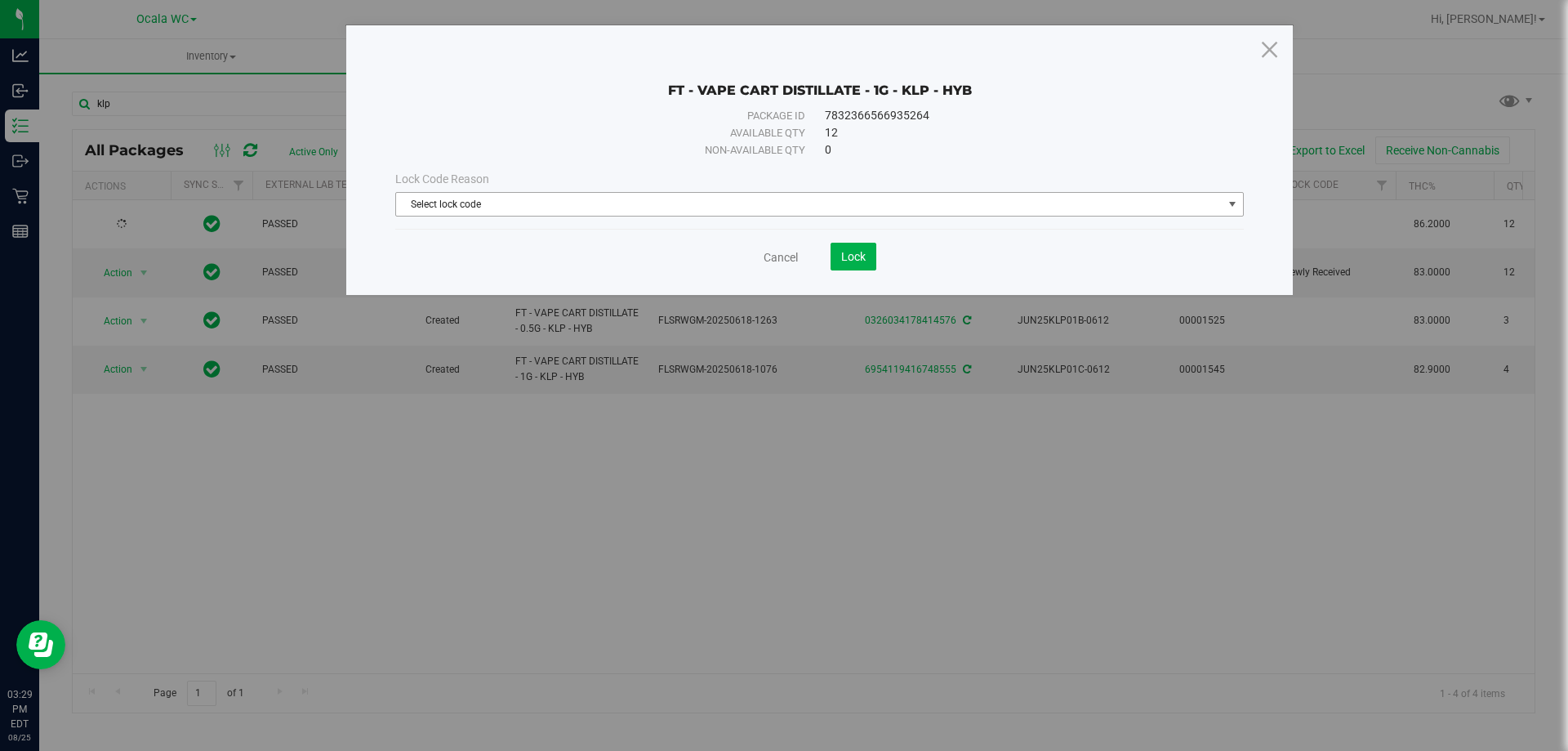
click at [594, 205] on span "Select lock code" at bounding box center [809, 204] width 826 height 23
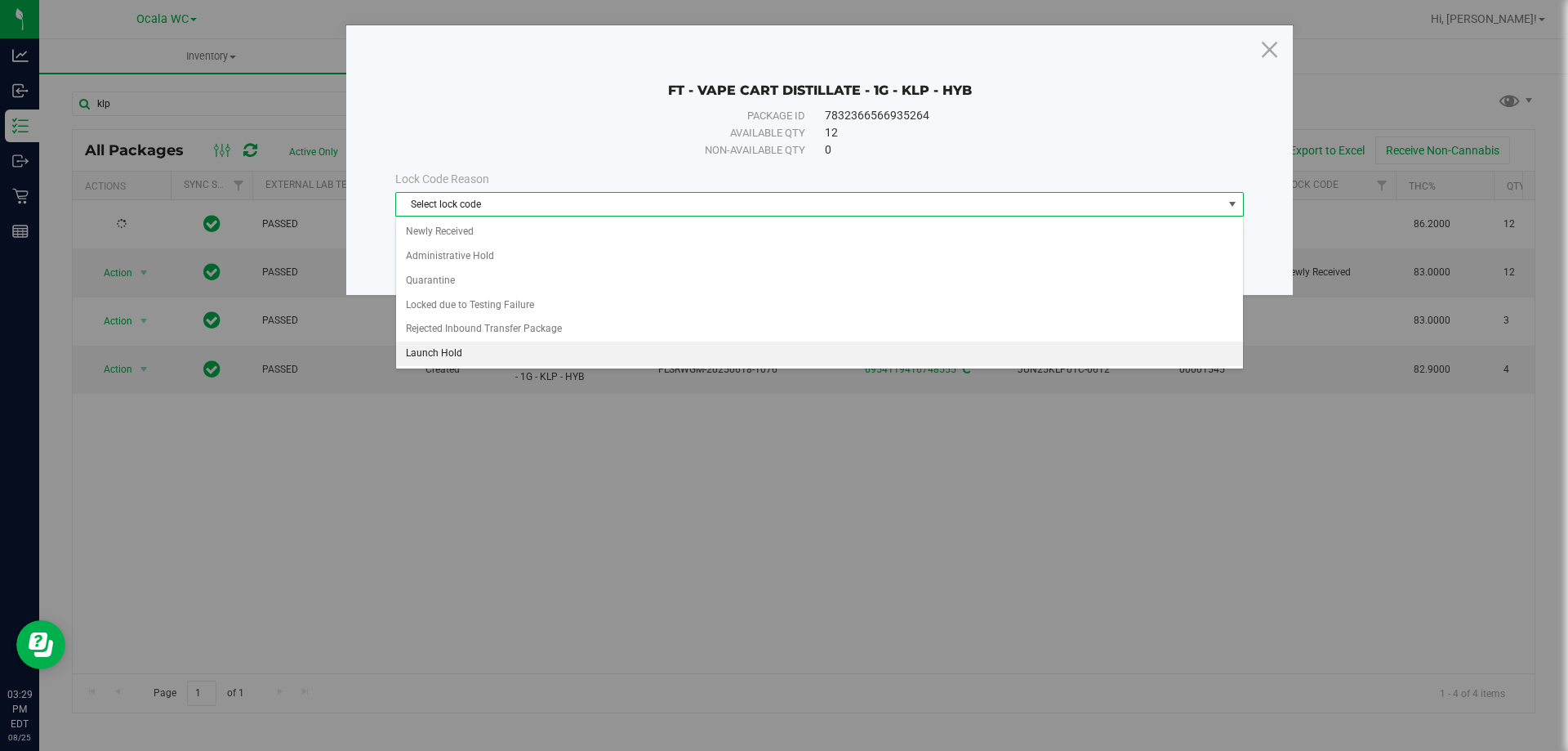
click at [493, 360] on li "Launch Hold" at bounding box center [819, 353] width 847 height 24
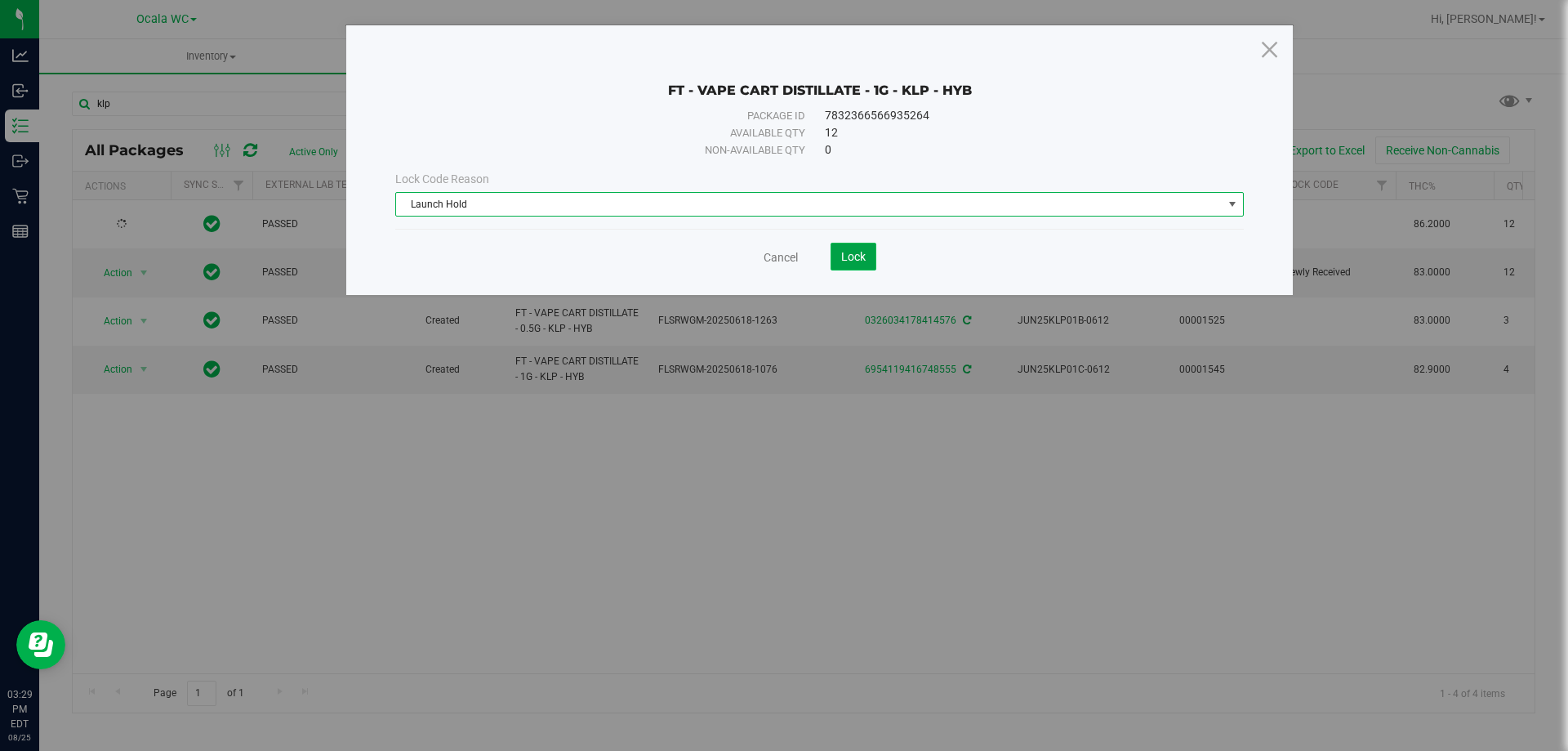
click at [846, 258] on span "Lock" at bounding box center [853, 256] width 24 height 13
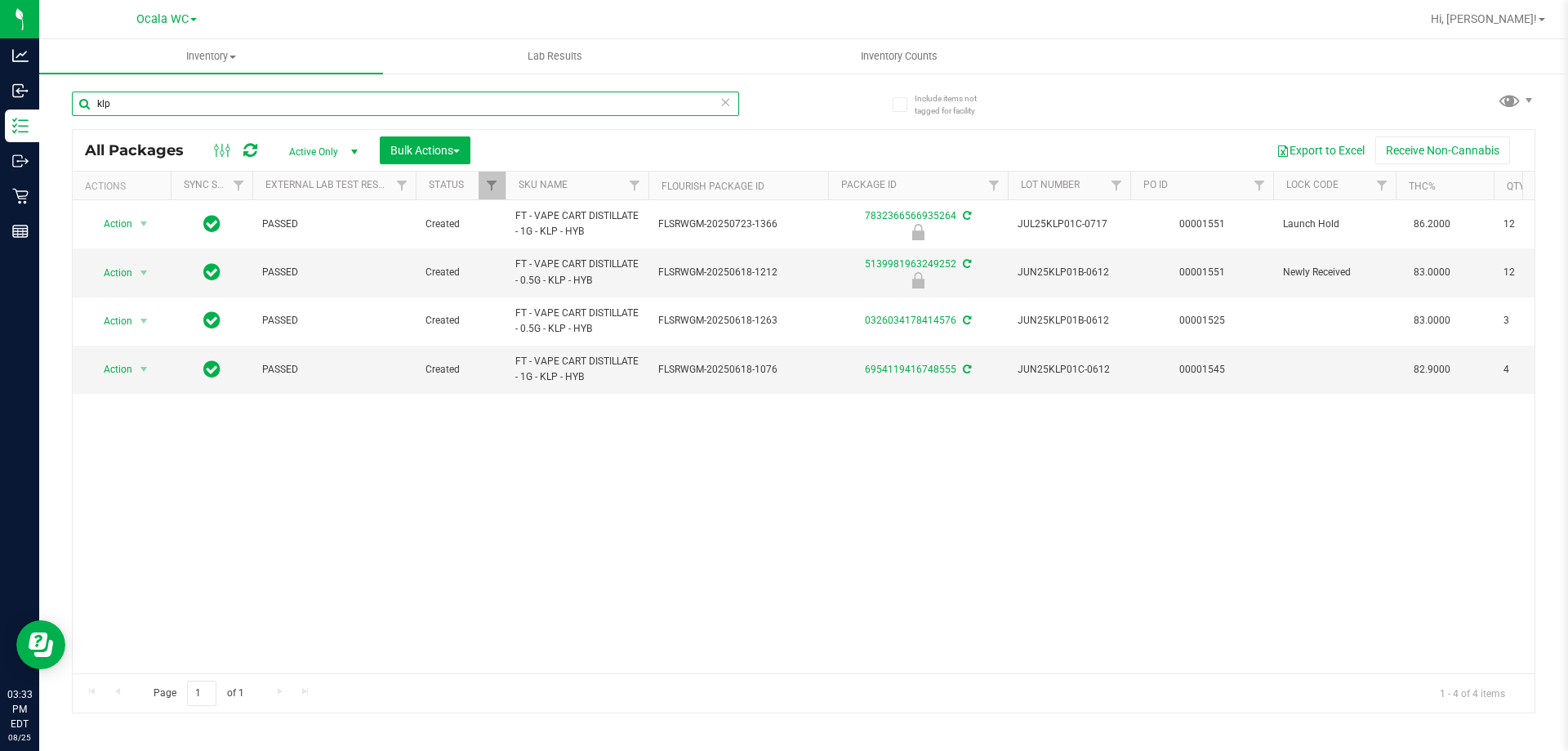
click at [136, 112] on input "klp" at bounding box center [405, 103] width 668 height 24
type input "5932355977744264"
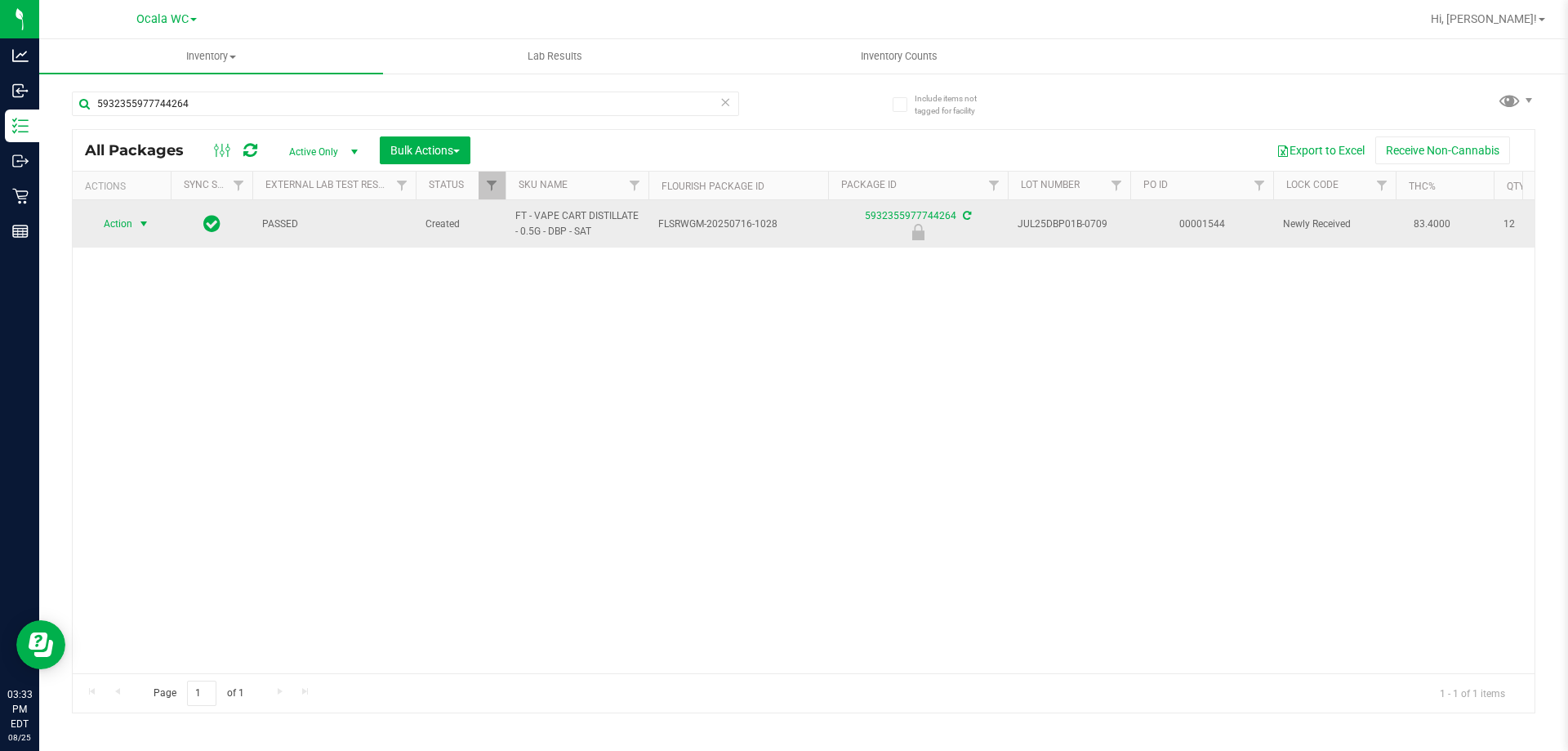
click at [115, 224] on span "Action" at bounding box center [111, 223] width 44 height 23
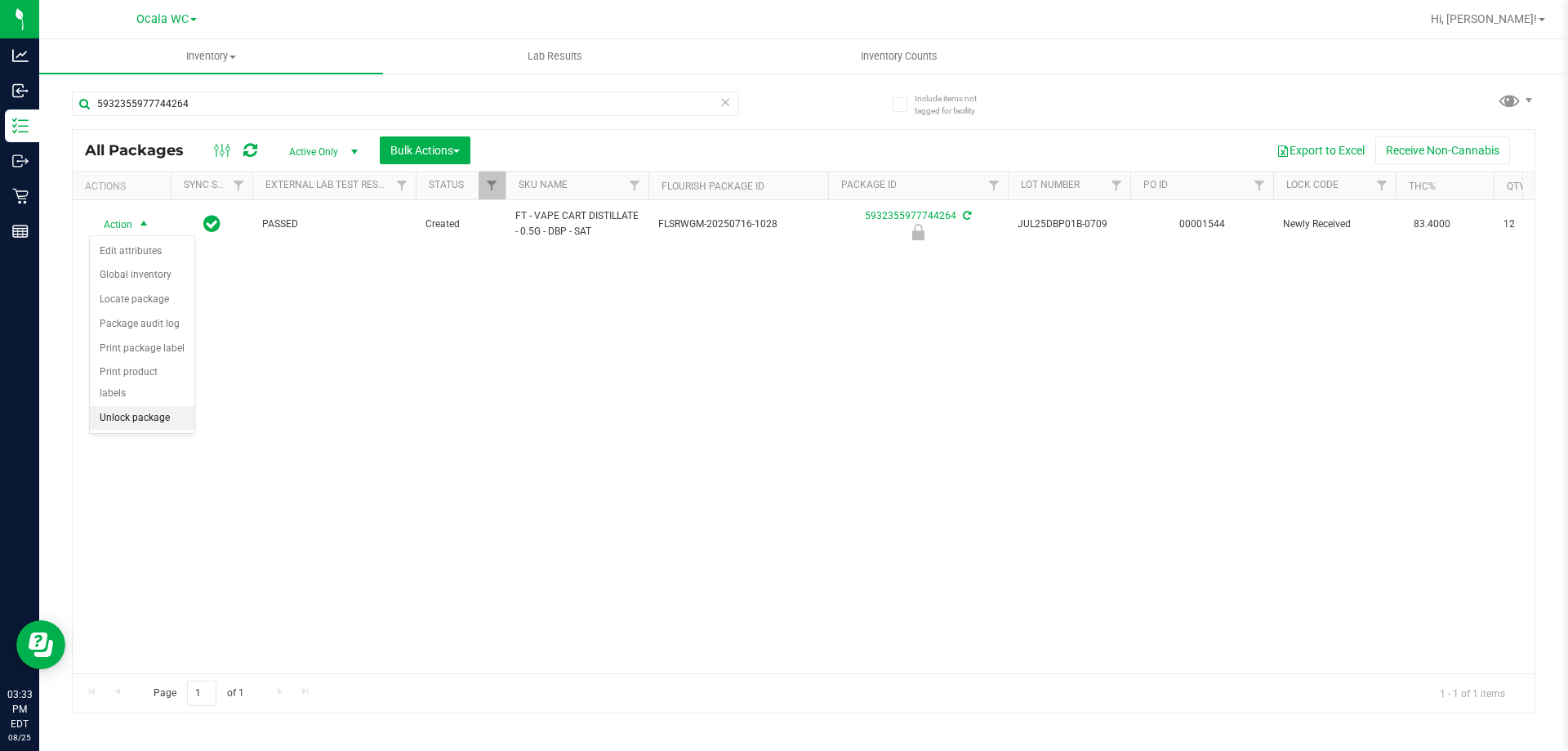
click at [141, 406] on li "Unlock package" at bounding box center [142, 418] width 105 height 24
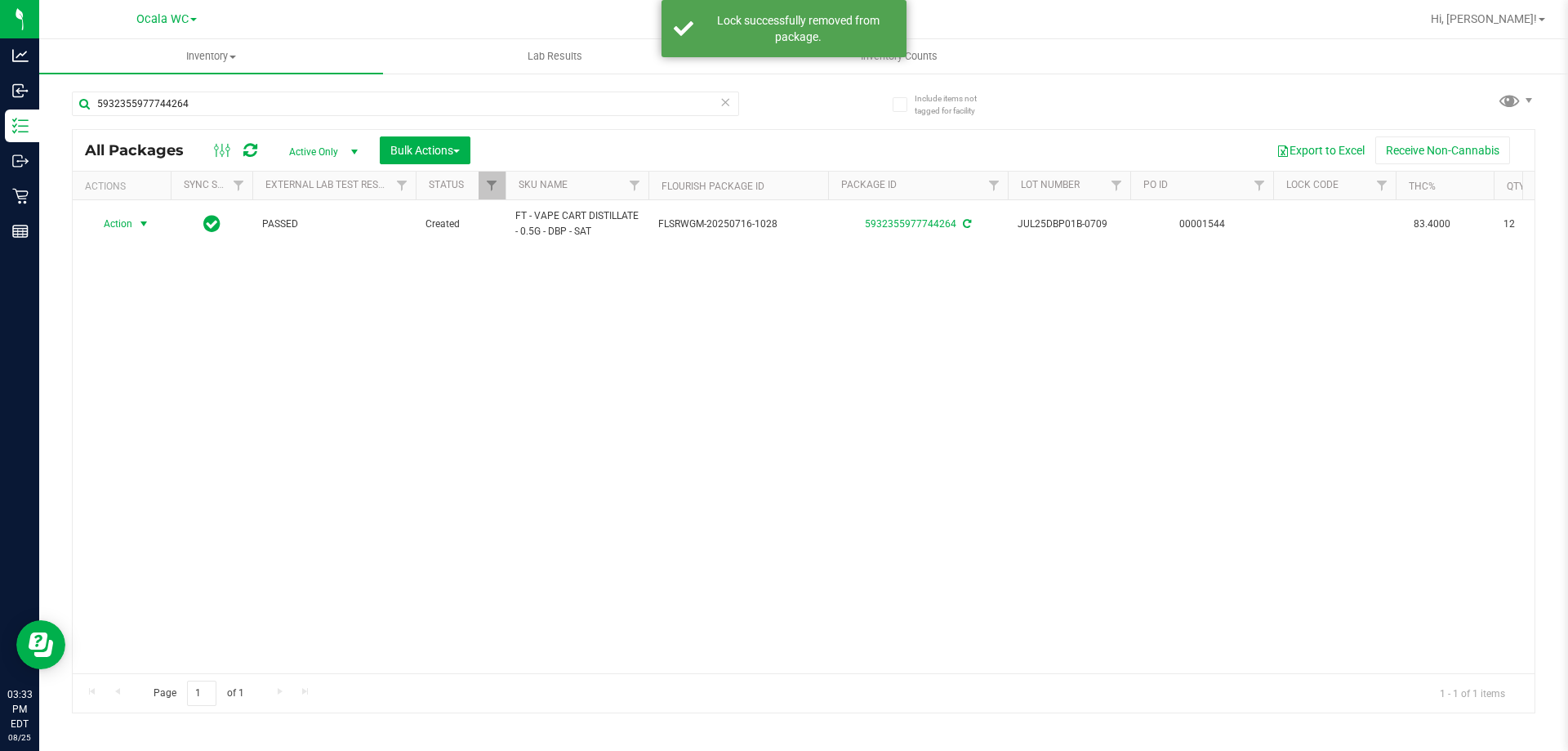
click at [131, 225] on span "Action" at bounding box center [111, 223] width 44 height 23
click at [135, 371] on li "Lock package" at bounding box center [153, 372] width 126 height 24
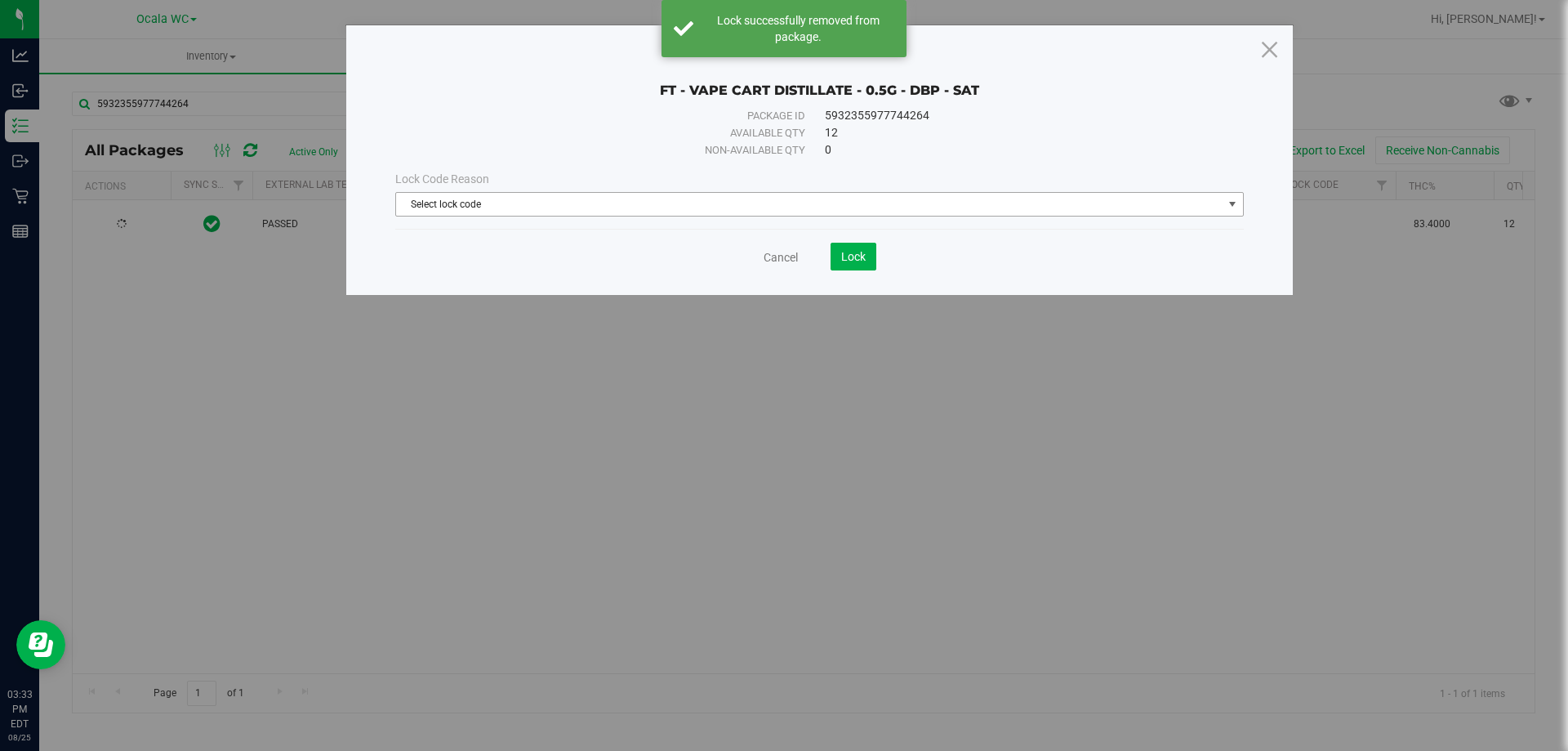
click at [534, 208] on span "Select lock code" at bounding box center [809, 204] width 826 height 23
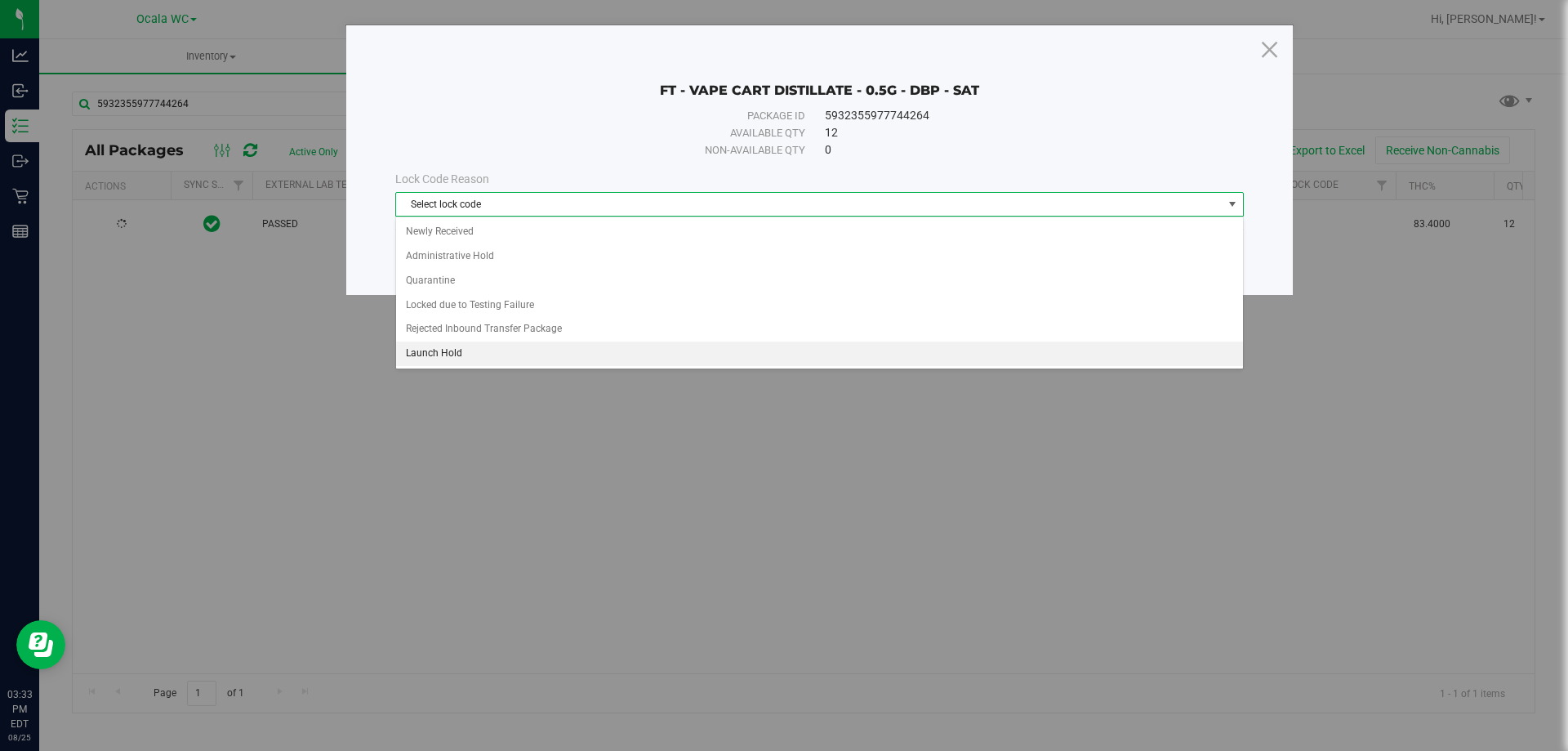
click at [470, 346] on li "Launch Hold" at bounding box center [819, 353] width 847 height 24
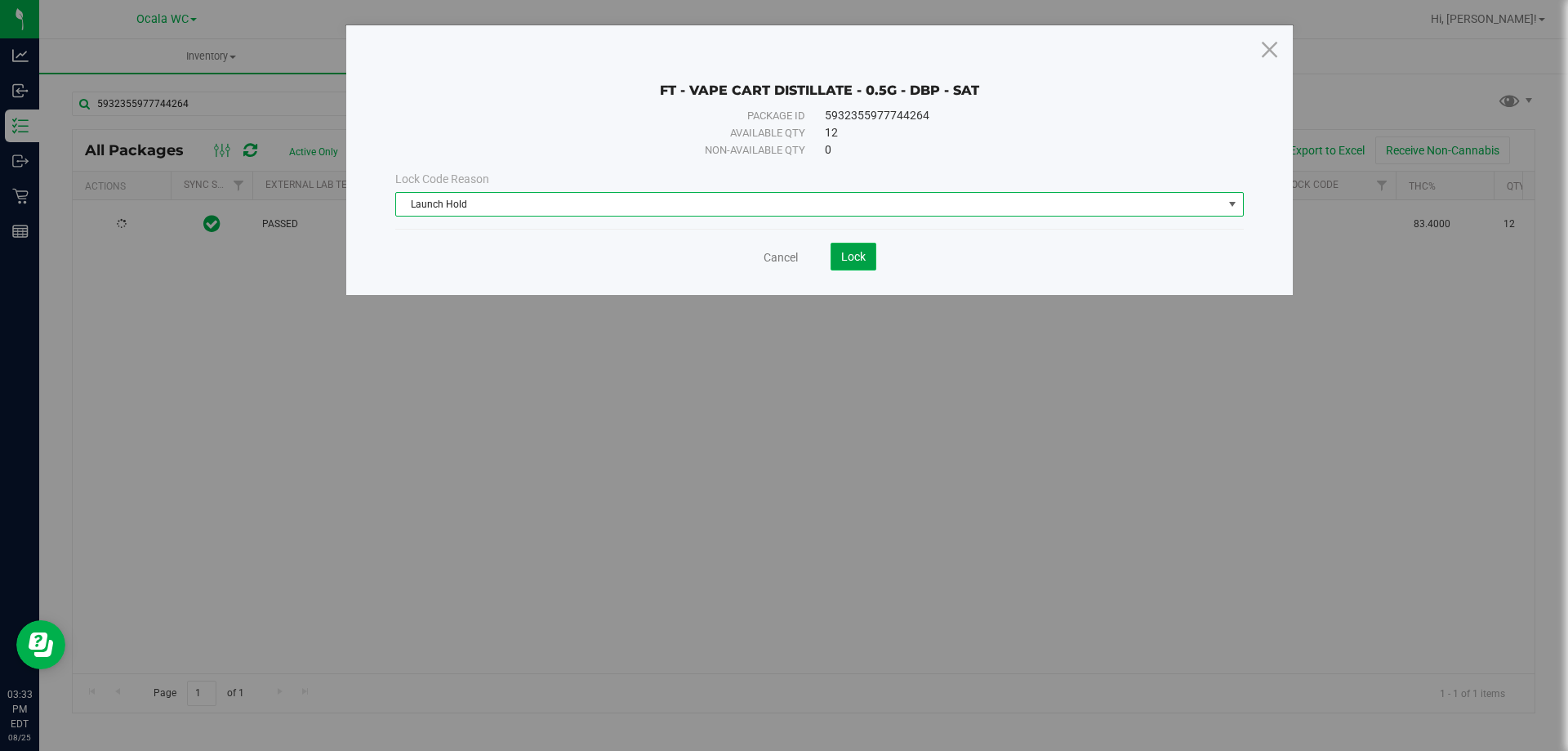
click at [835, 256] on button "Lock" at bounding box center [853, 257] width 46 height 27
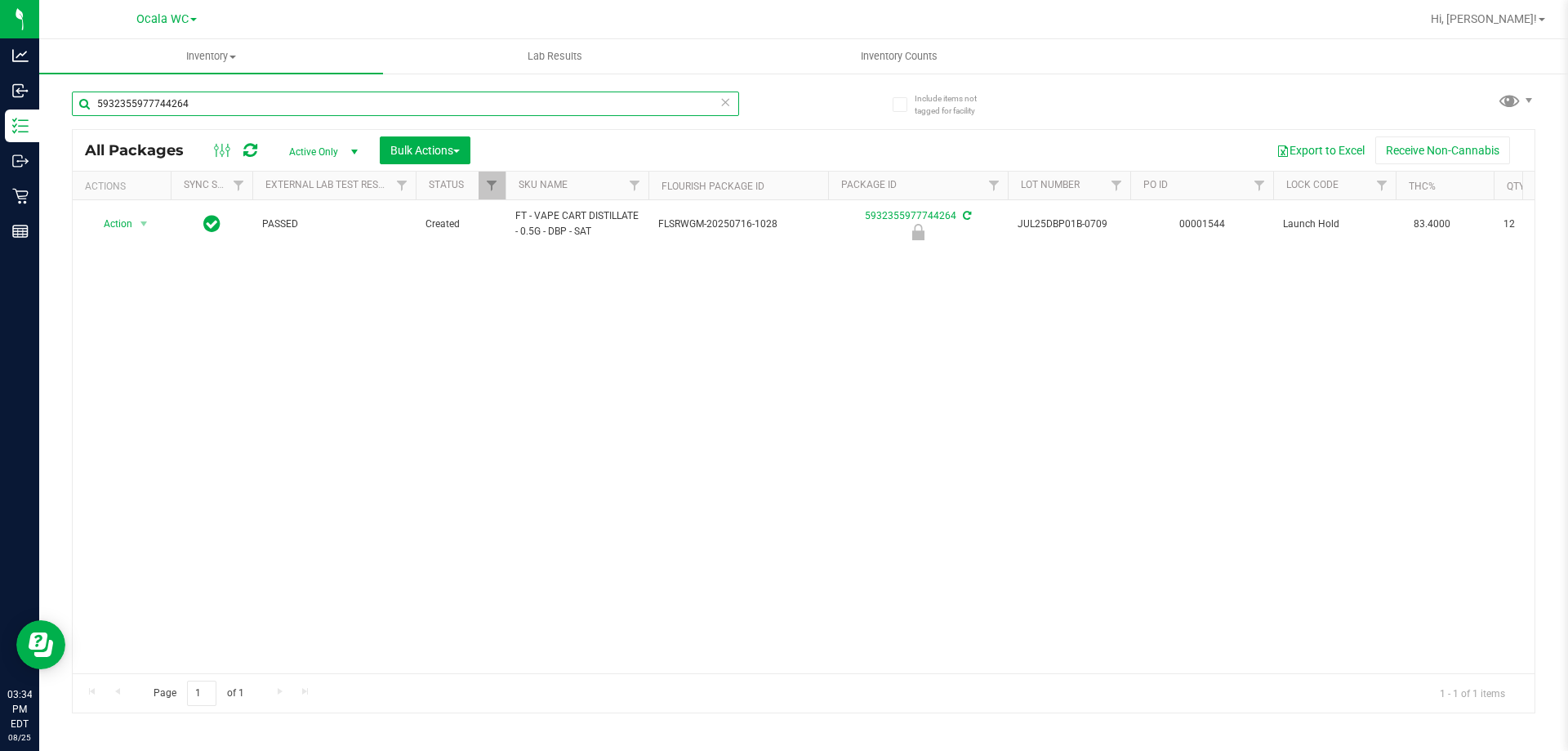
click at [252, 110] on input "5932355977744264" at bounding box center [405, 103] width 668 height 24
click at [253, 110] on input "5932355977744264" at bounding box center [405, 103] width 668 height 24
type input "3010493709710374"
click at [117, 226] on span "Action" at bounding box center [111, 223] width 44 height 23
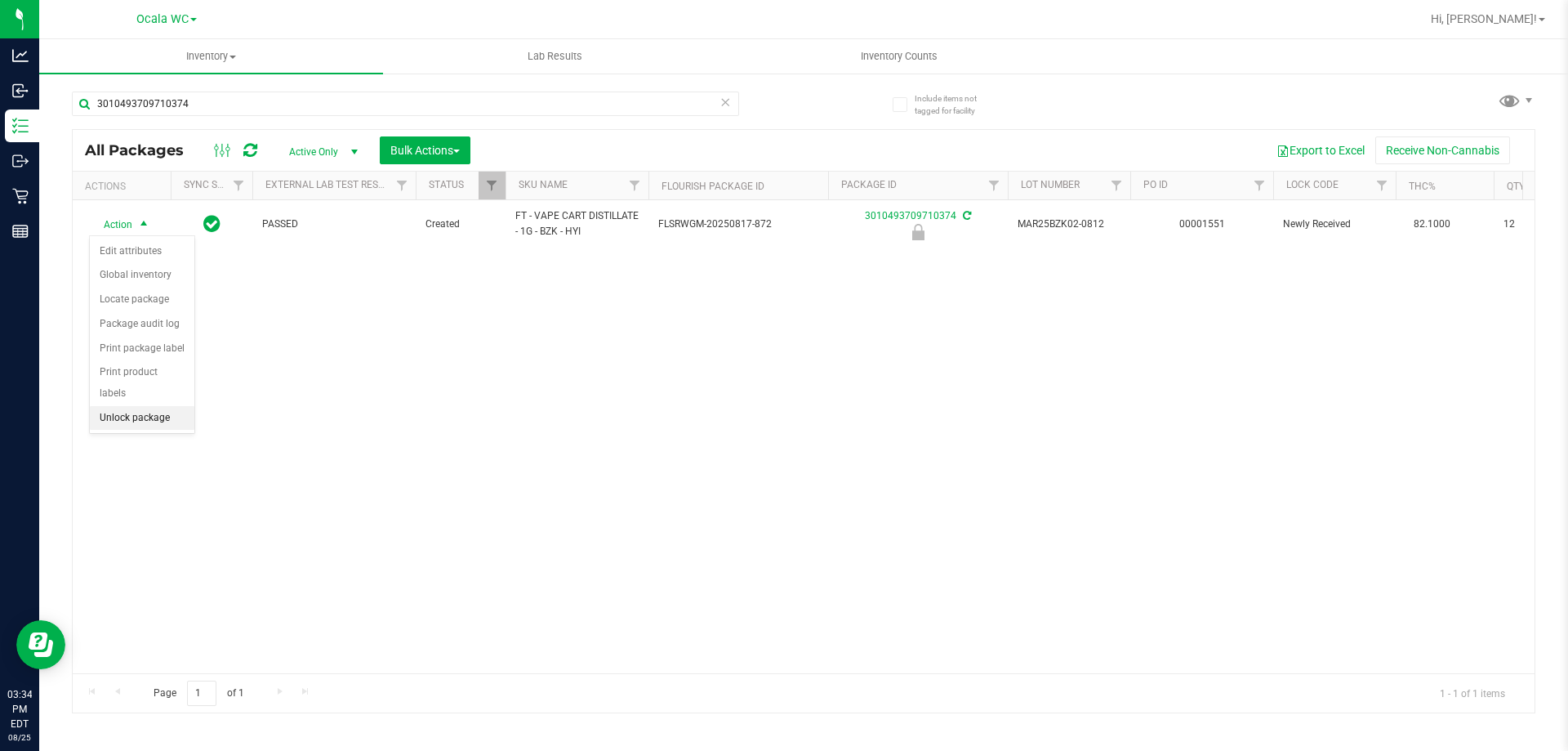
click at [111, 406] on li "Unlock package" at bounding box center [142, 418] width 105 height 24
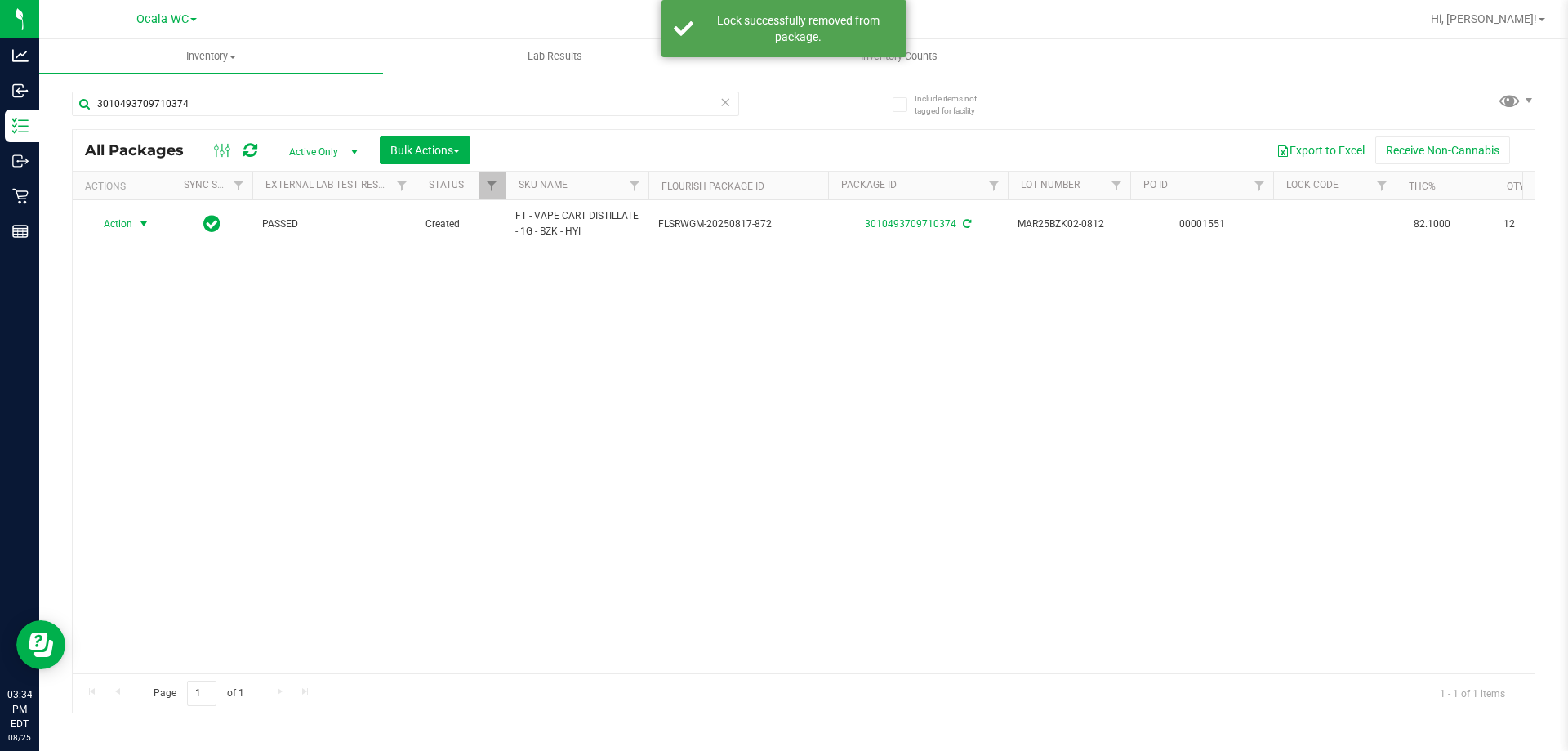
click at [126, 220] on span "Action" at bounding box center [111, 223] width 44 height 23
click at [144, 378] on li "Lock package" at bounding box center [153, 372] width 126 height 24
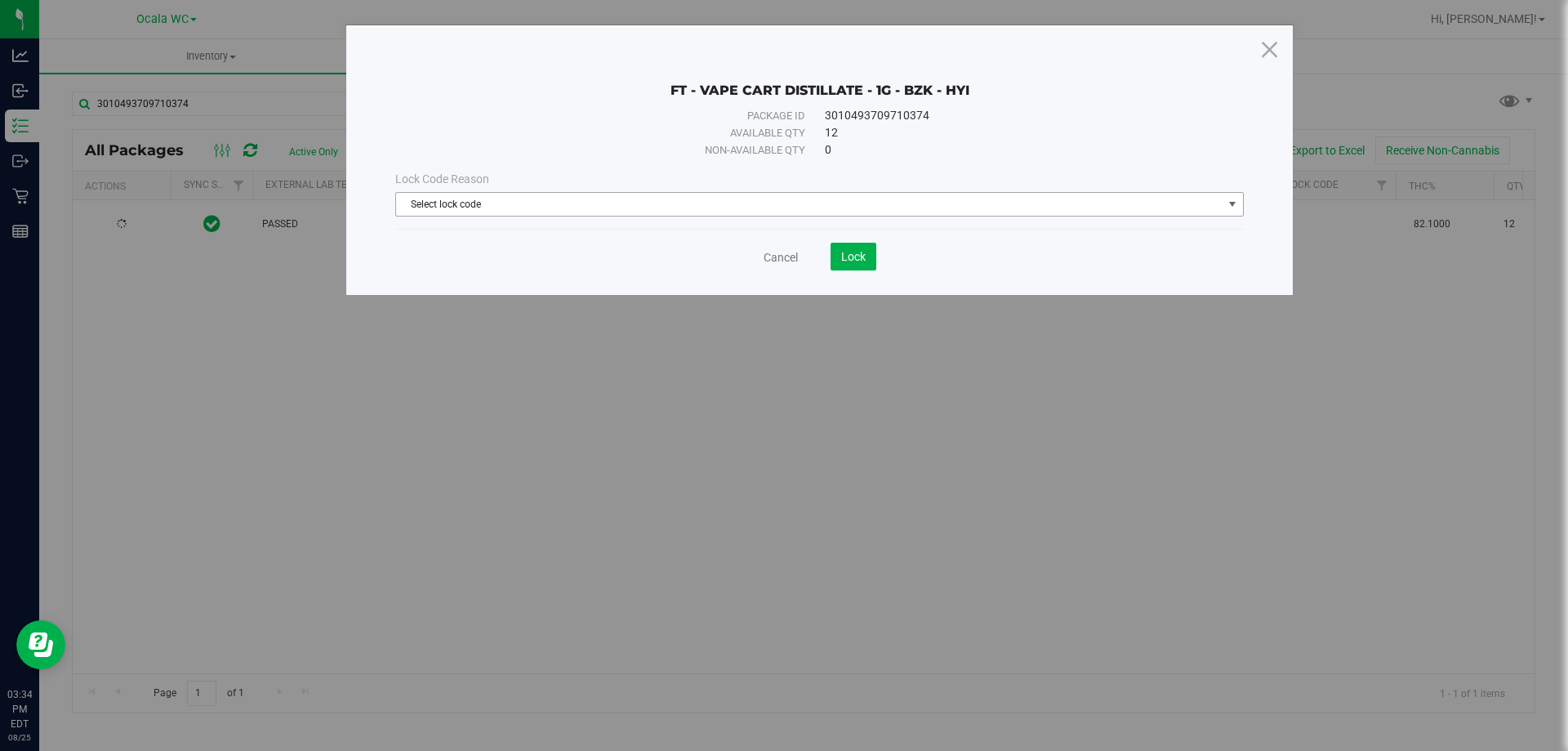
click at [620, 195] on span "Select lock code" at bounding box center [809, 204] width 826 height 23
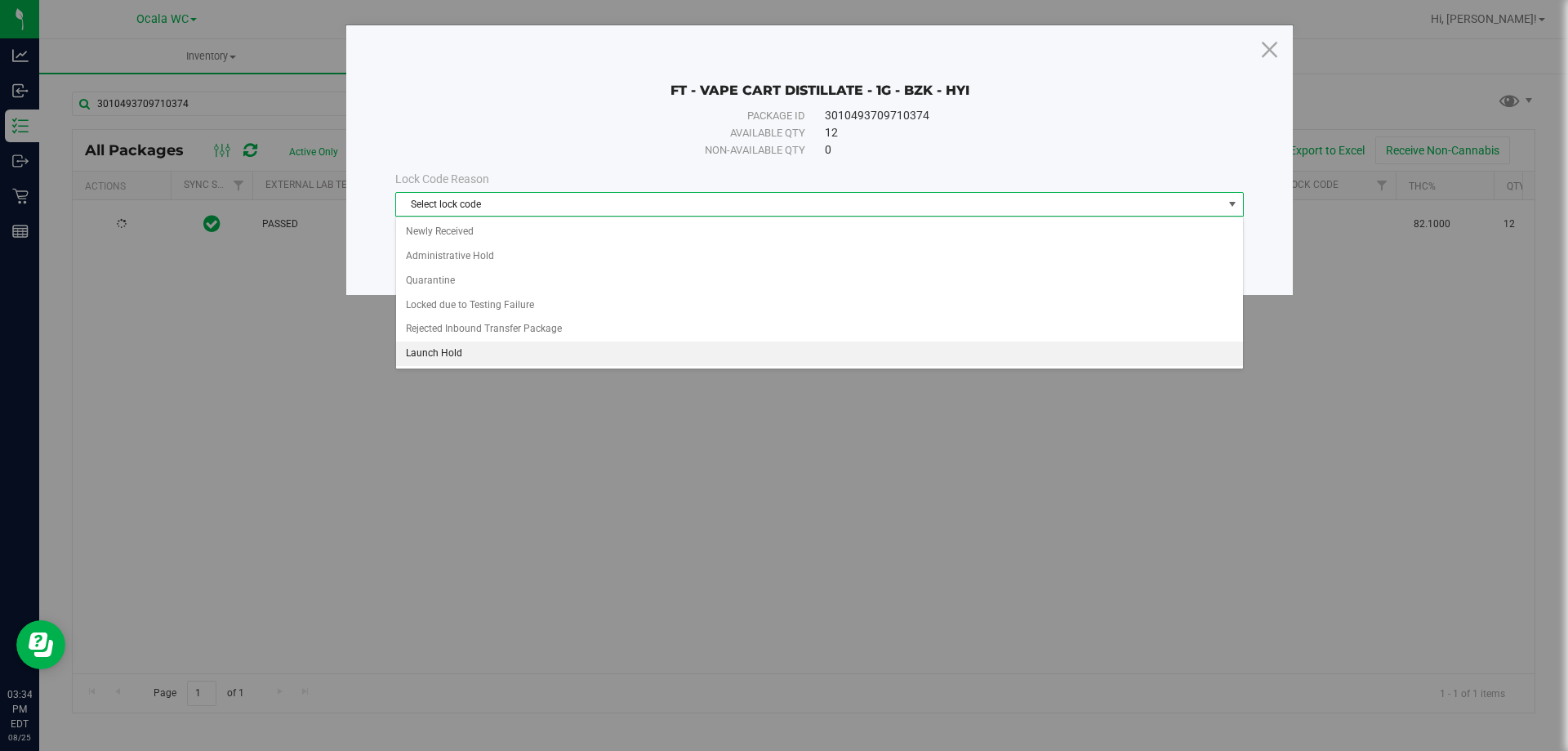
click at [457, 348] on li "Launch Hold" at bounding box center [819, 353] width 847 height 24
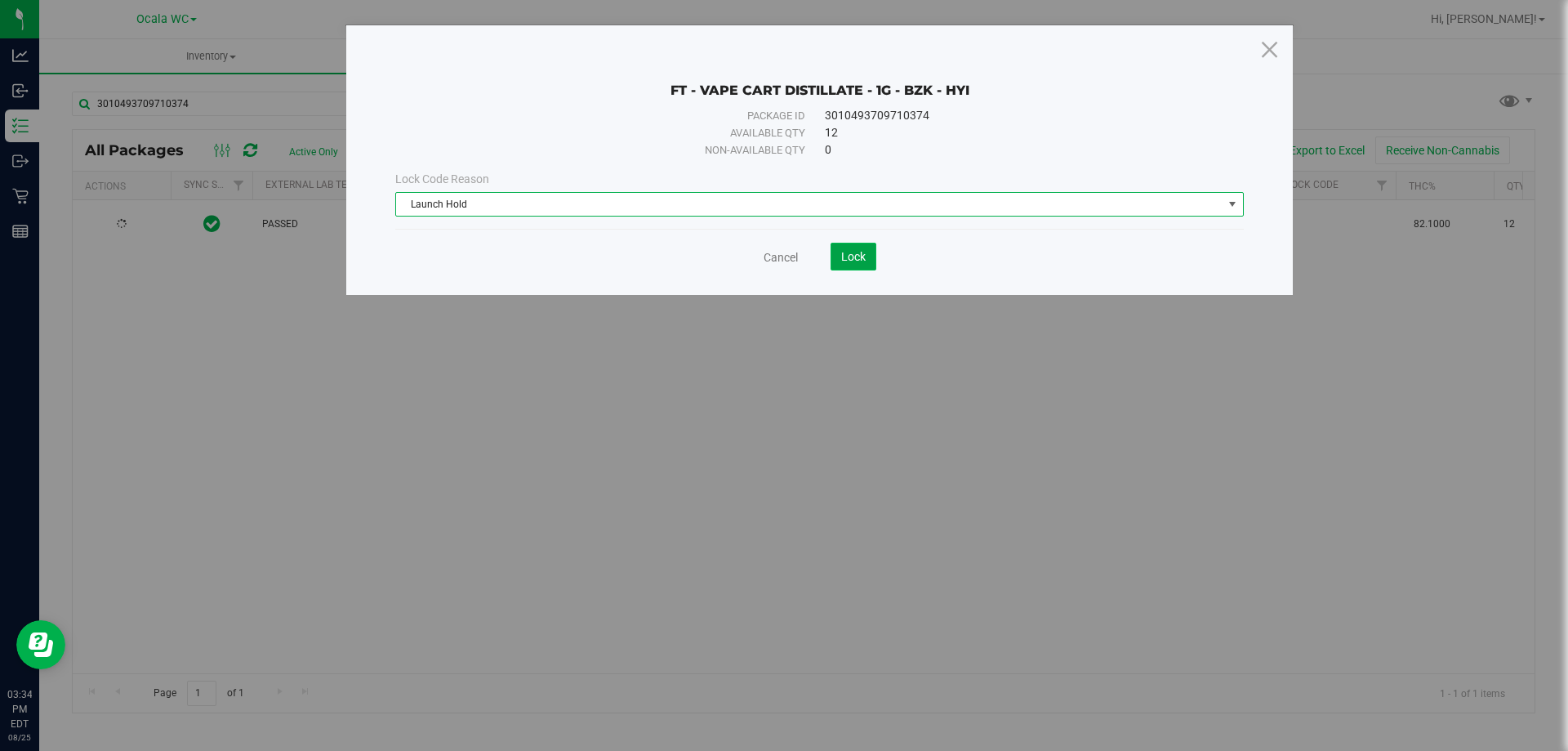
click at [864, 260] on span "Lock" at bounding box center [853, 256] width 24 height 13
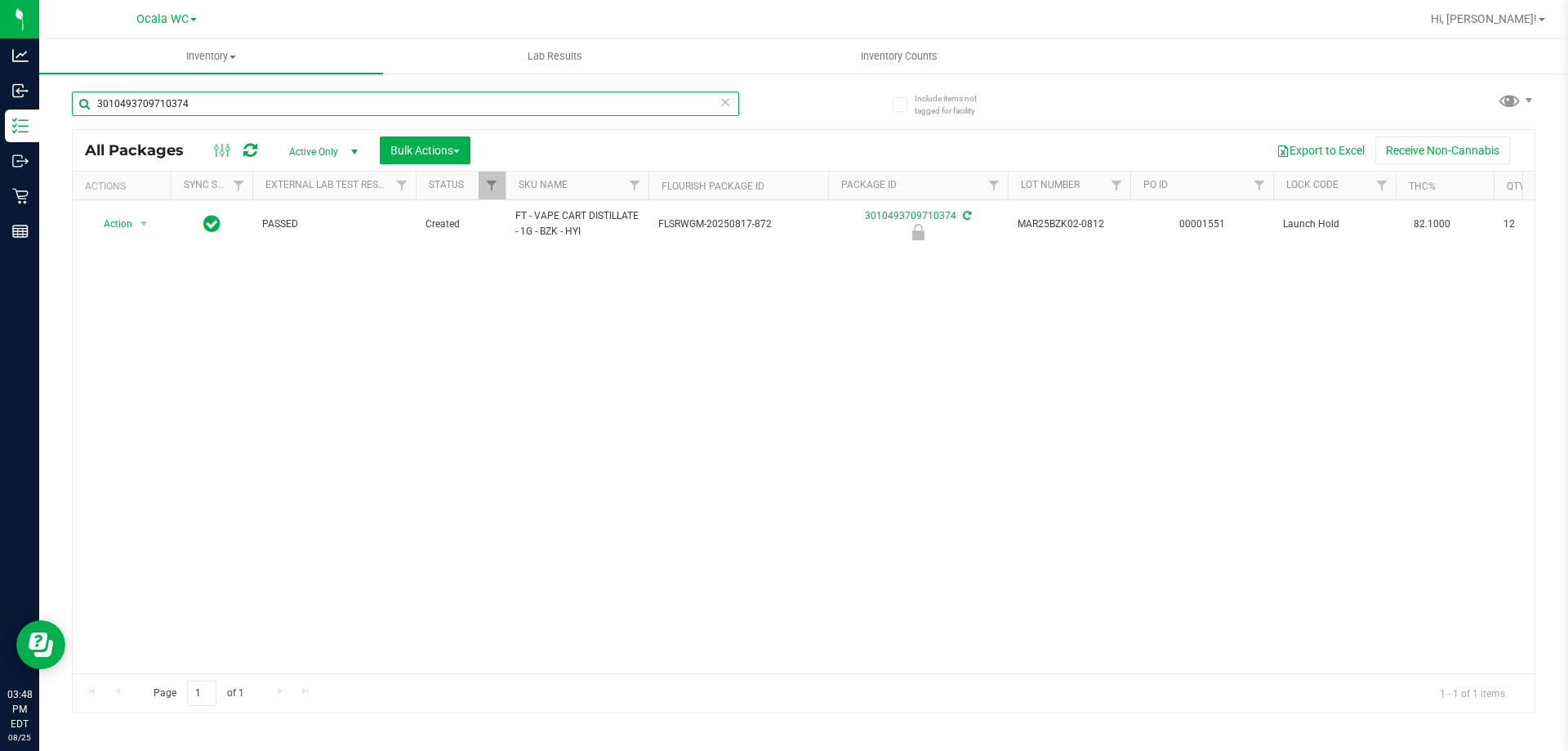
click at [449, 98] on input "3010493709710374" at bounding box center [405, 103] width 668 height 24
type input "8681885035986836"
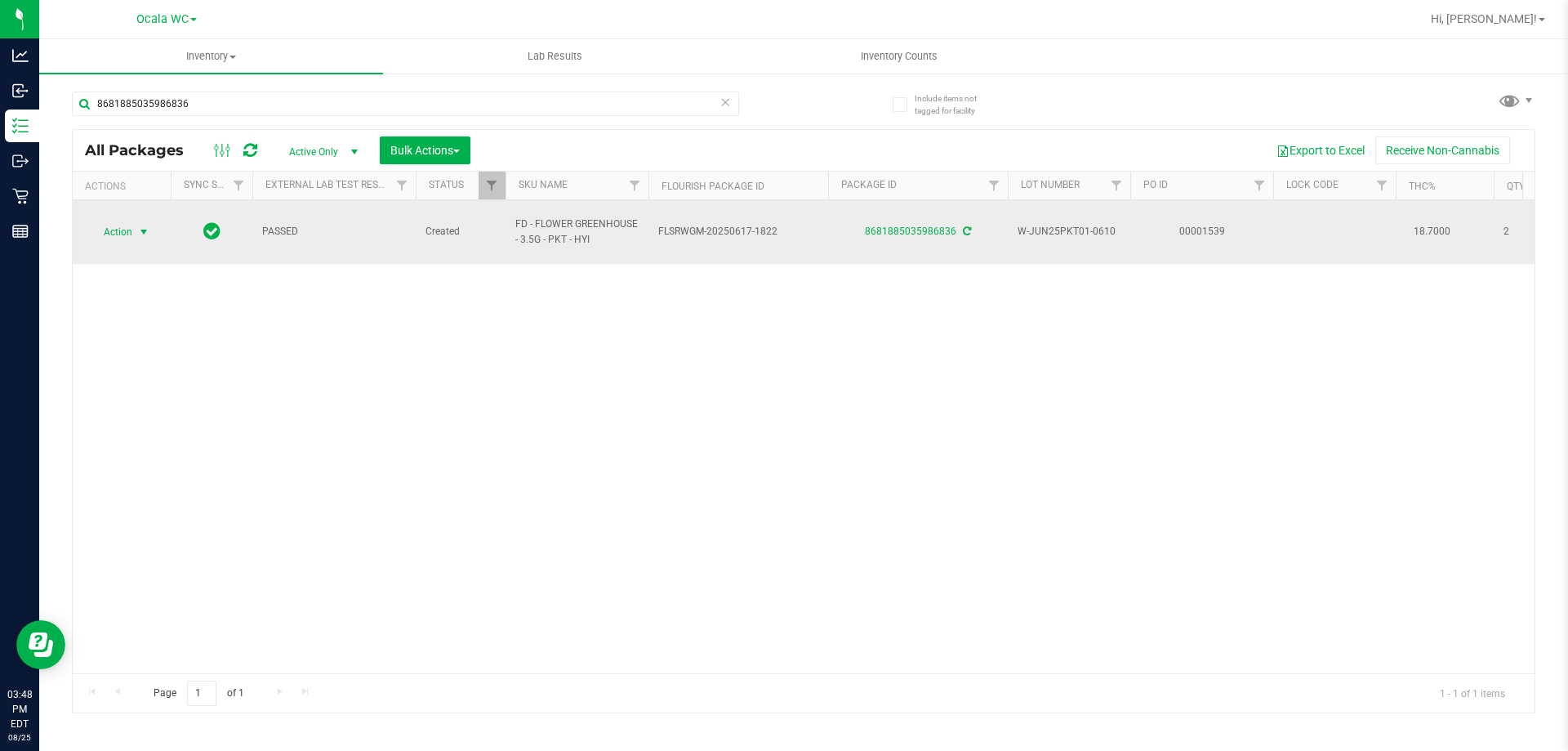
click at [131, 225] on span "Action" at bounding box center [111, 231] width 44 height 23
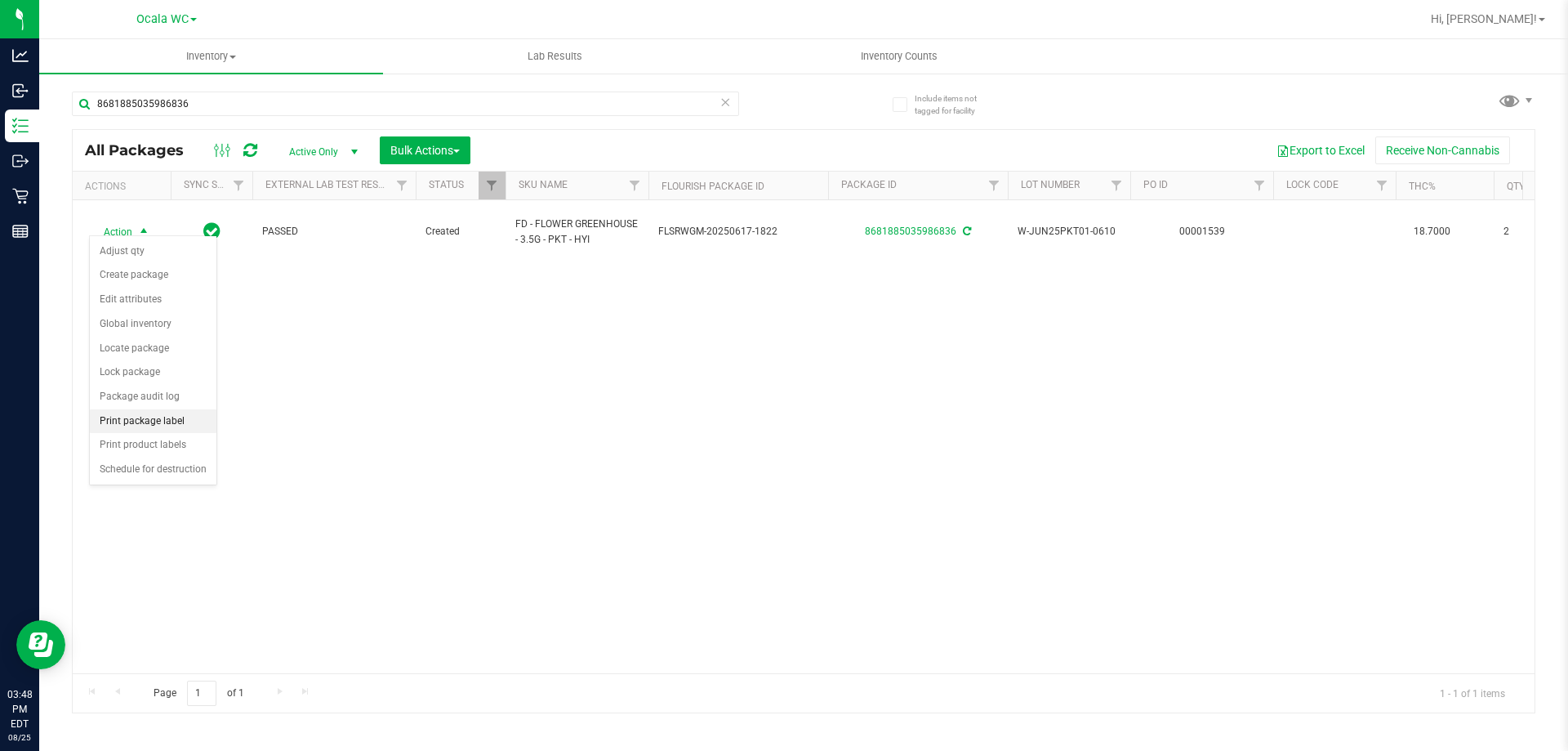
click at [143, 419] on li "Print package label" at bounding box center [153, 421] width 126 height 24
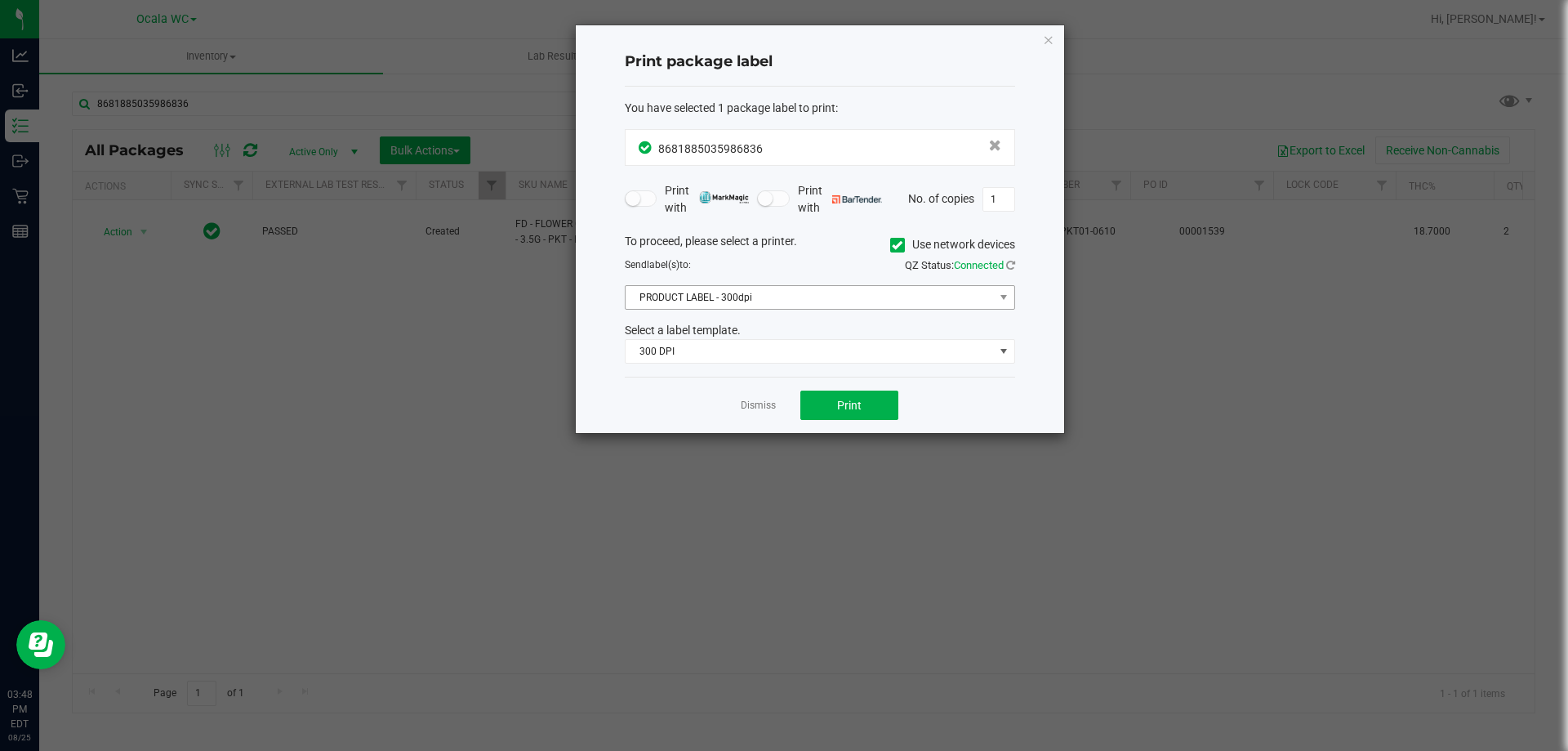
click at [717, 284] on div "To proceed, please select a printer. Use network devices Send label(s) to: QZ S…" at bounding box center [819, 299] width 391 height 131
click at [717, 293] on span "PRODUCT LABEL - 300dpi" at bounding box center [809, 297] width 368 height 23
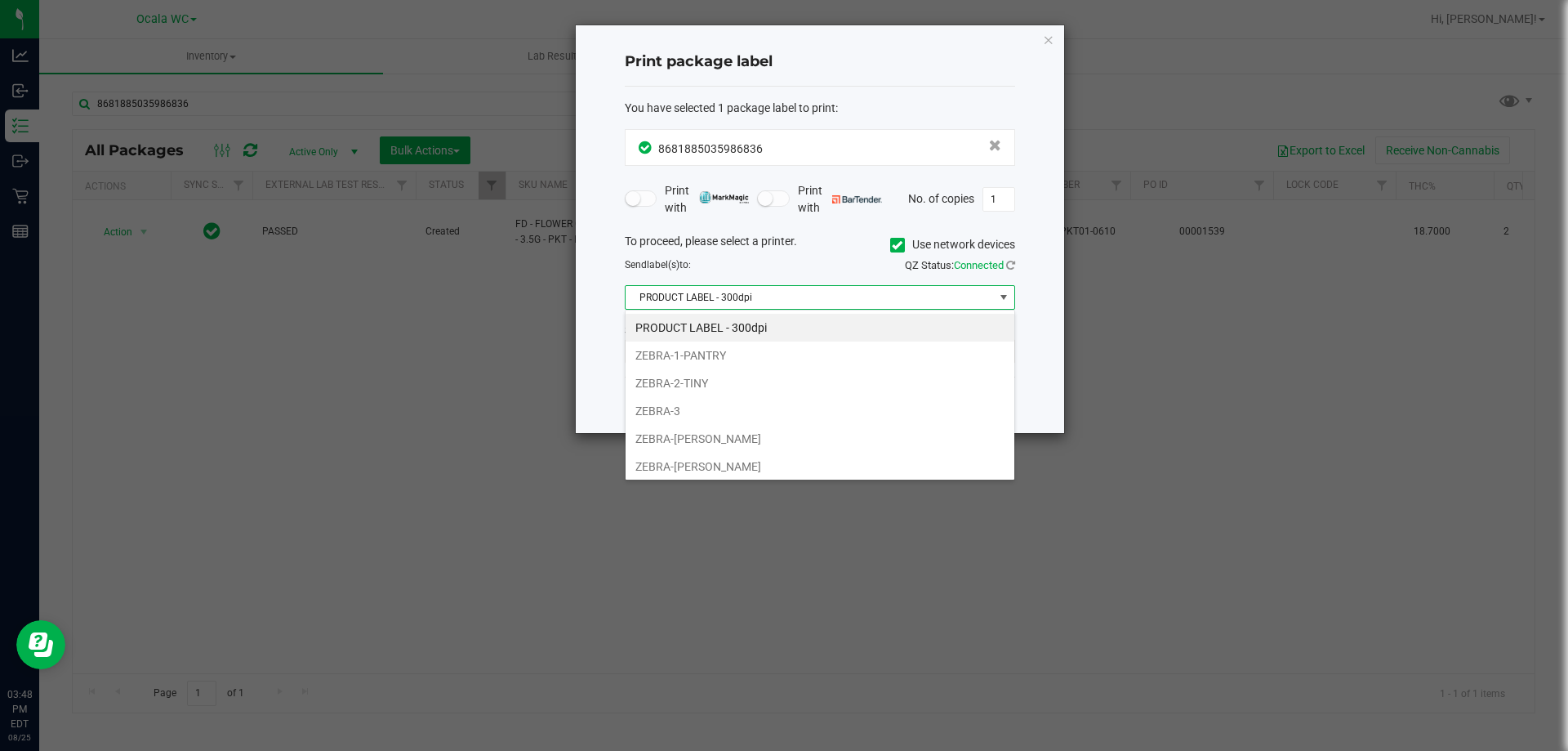
scroll to position [24, 391]
click at [704, 354] on li "ZEBRA-1-PANTRY" at bounding box center [819, 355] width 389 height 27
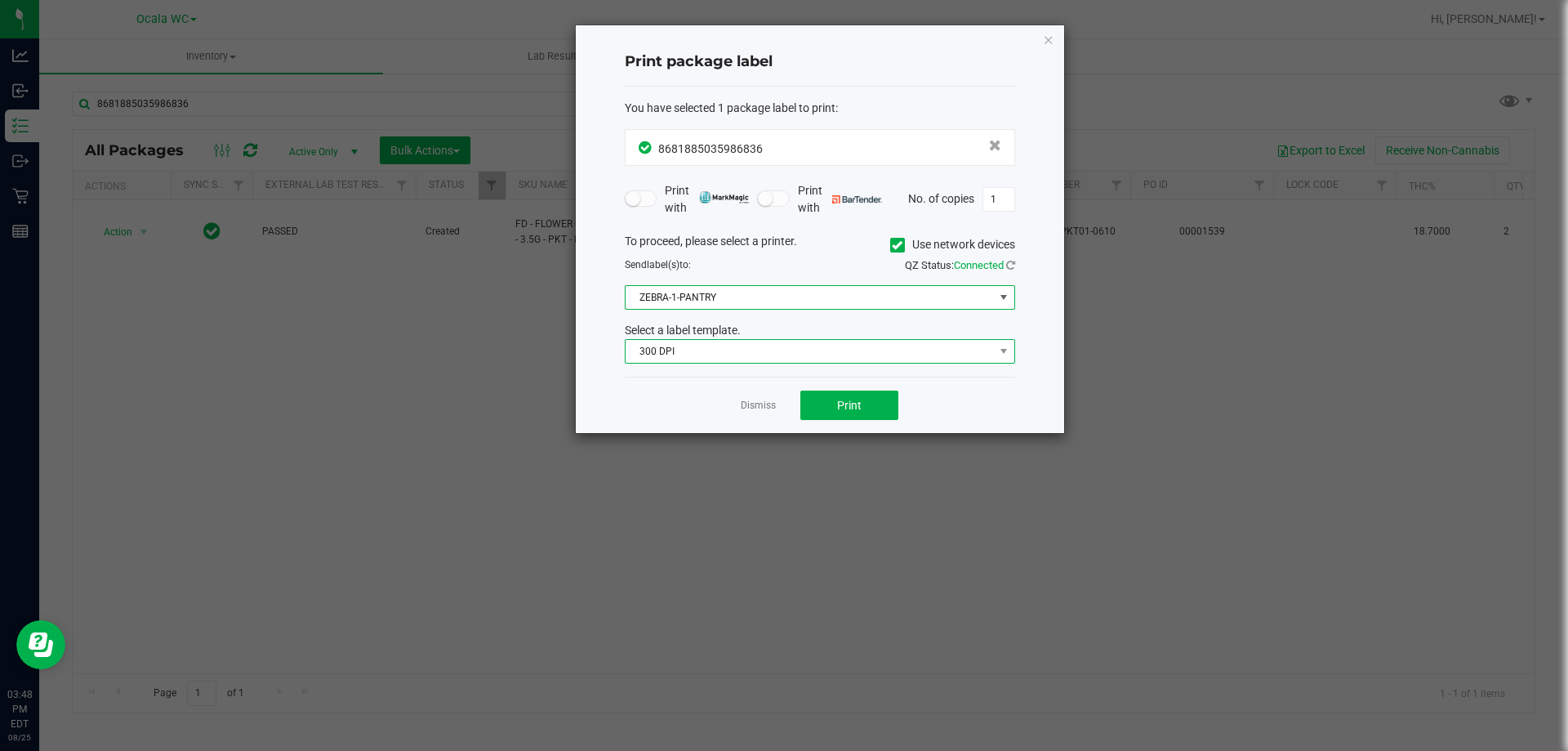
click at [696, 353] on span "300 DPI" at bounding box center [809, 351] width 368 height 23
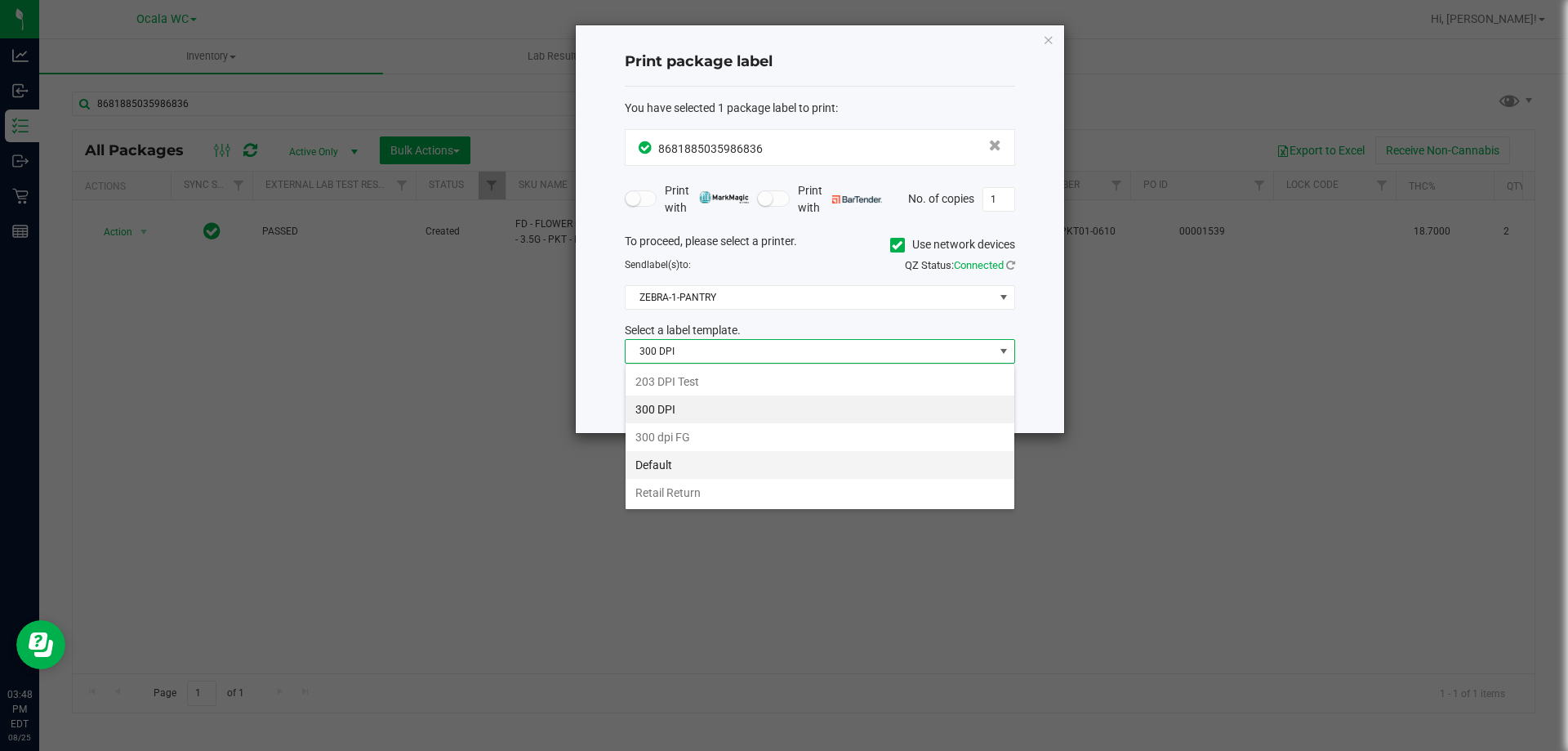
click at [675, 461] on li "Default" at bounding box center [819, 465] width 389 height 27
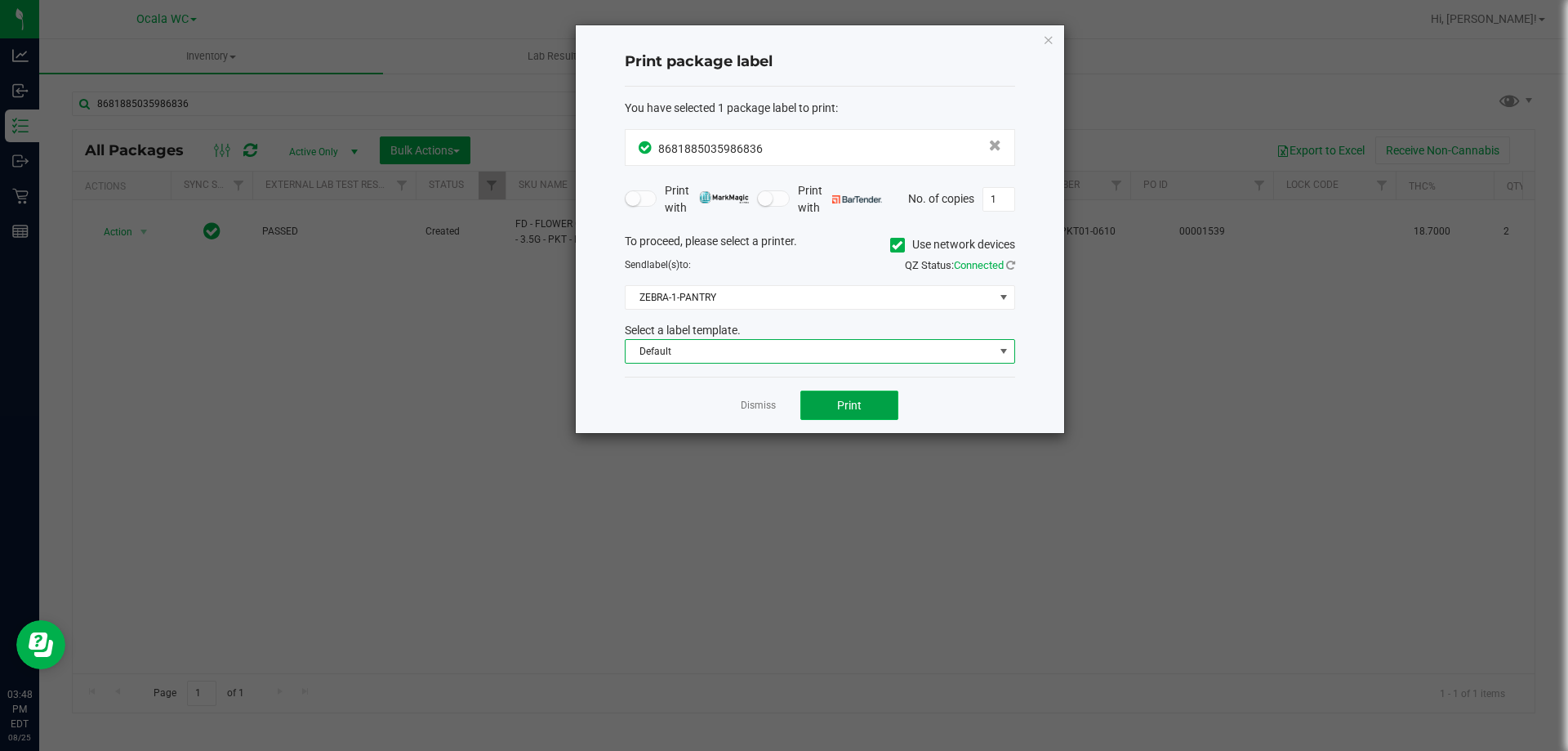
click at [846, 409] on span "Print" at bounding box center [849, 404] width 24 height 13
